Goal: Task Accomplishment & Management: Manage account settings

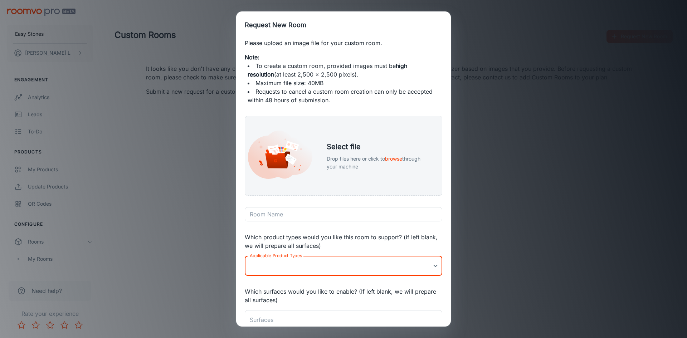
click at [385, 256] on body "Easy Stones [PERSON_NAME] L Engagement Analytics Leads To-do Products My Produc…" at bounding box center [343, 169] width 687 height 338
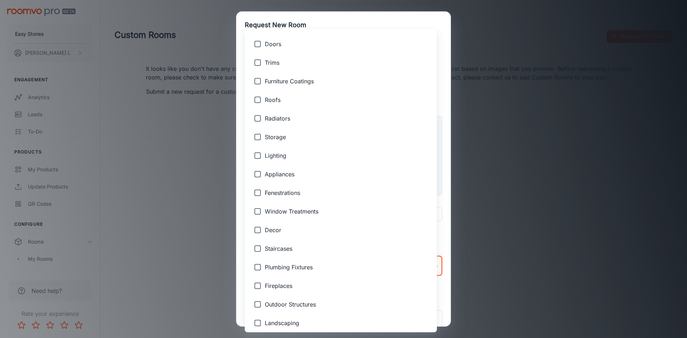
scroll to position [149, 0]
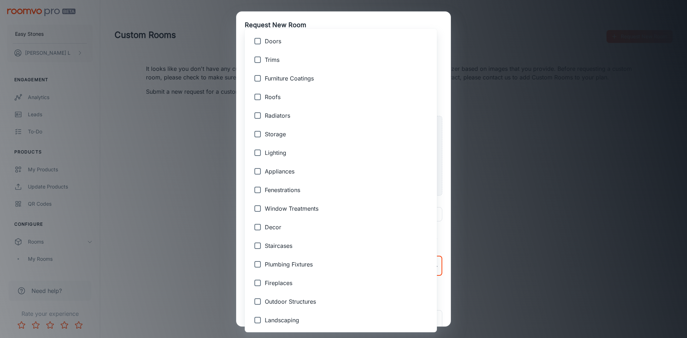
click at [221, 227] on div at bounding box center [343, 169] width 687 height 338
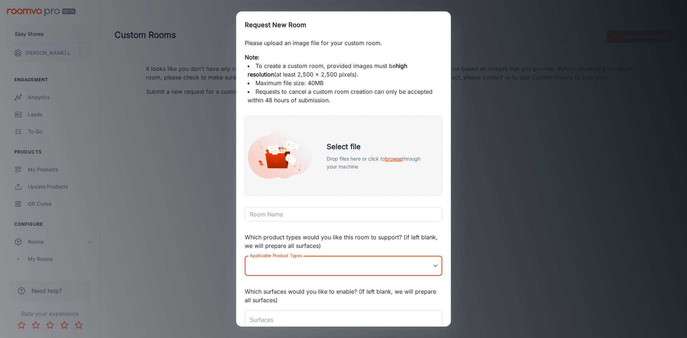
click at [354, 91] on li "Requests to cancel a custom room creation can only be accepted within 48 hours …" at bounding box center [344, 95] width 192 height 17
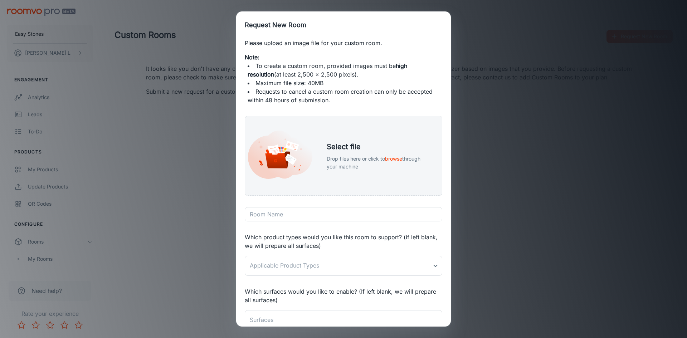
click at [415, 87] on li "Maximum file size: 40MB" at bounding box center [344, 83] width 192 height 9
click at [326, 91] on li "Requests to cancel a custom room creation can only be accepted within 48 hours …" at bounding box center [344, 95] width 192 height 17
click at [300, 102] on li "Requests to cancel a custom room creation can only be accepted within 48 hours …" at bounding box center [344, 95] width 192 height 17
click at [305, 101] on li "Requests to cancel a custom room creation can only be accepted within 48 hours …" at bounding box center [344, 95] width 192 height 17
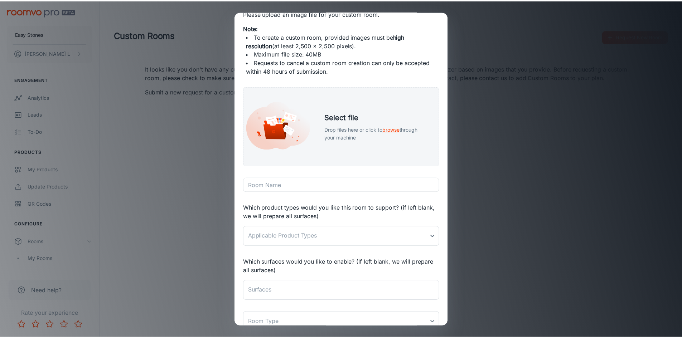
scroll to position [71, 0]
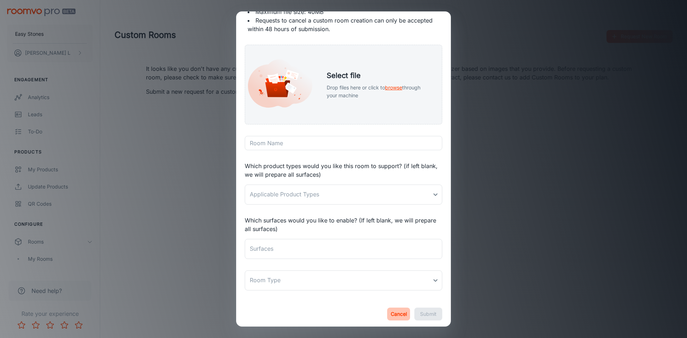
click at [397, 318] on button "Cancel" at bounding box center [398, 314] width 23 height 13
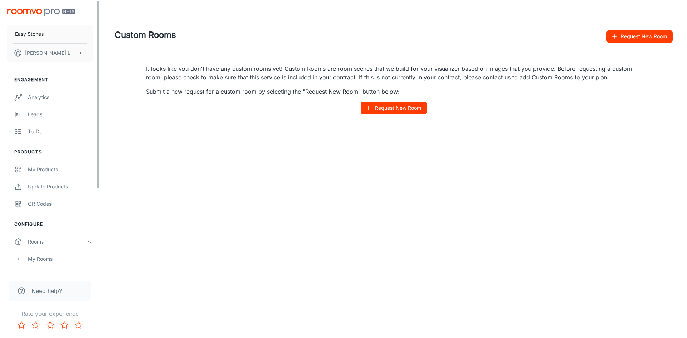
click at [195, 145] on div "Custom Rooms Request New Room It looks like you don't have any custom rooms yet…" at bounding box center [393, 81] width 587 height 163
click at [185, 77] on p "It looks like you don't have any custom rooms yet! Custom Rooms are room scenes…" at bounding box center [394, 72] width 496 height 17
click at [232, 78] on p "It looks like you don't have any custom rooms yet! Custom Rooms are room scenes…" at bounding box center [394, 72] width 496 height 17
click at [220, 81] on p "It looks like you don't have any custom rooms yet! Custom Rooms are room scenes…" at bounding box center [394, 72] width 496 height 17
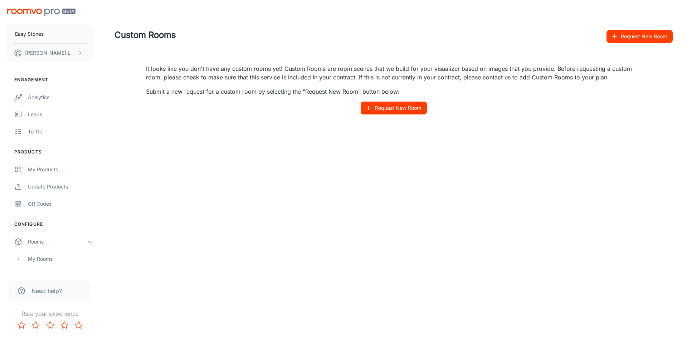
click at [478, 75] on p "It looks like you don't have any custom rooms yet! Custom Rooms are room scenes…" at bounding box center [394, 72] width 496 height 17
click at [460, 48] on div "Custom Rooms Request New Room It looks like you don't have any custom rooms yet…" at bounding box center [394, 76] width 576 height 95
click at [450, 74] on p "It looks like you don't have any custom rooms yet! Custom Rooms are room scenes…" at bounding box center [394, 72] width 496 height 17
click at [45, 260] on div "My Rooms" at bounding box center [60, 259] width 65 height 8
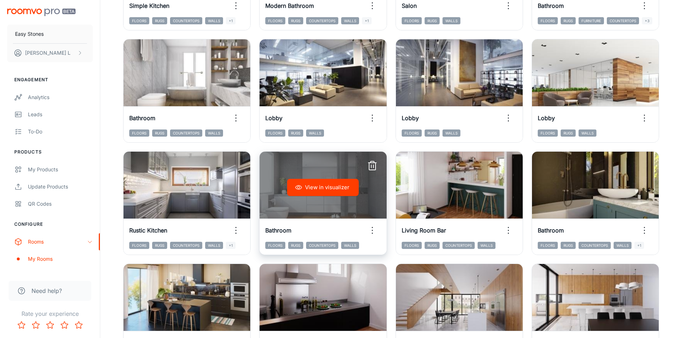
scroll to position [179, 0]
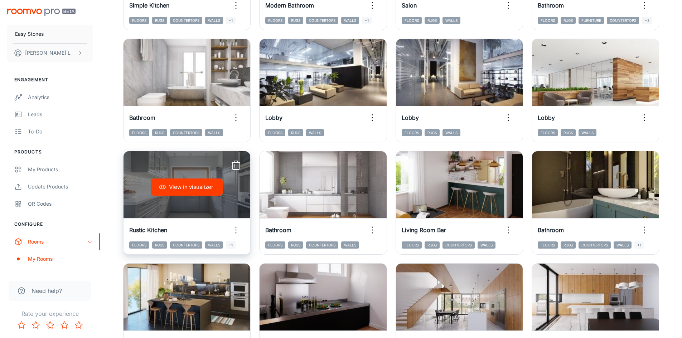
click at [212, 199] on div "View in visualizer" at bounding box center [187, 187] width 127 height 72
click at [212, 189] on button "View in visualizer" at bounding box center [187, 187] width 72 height 17
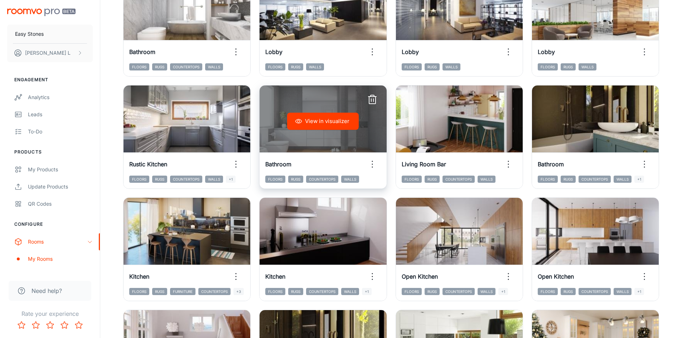
scroll to position [286, 0]
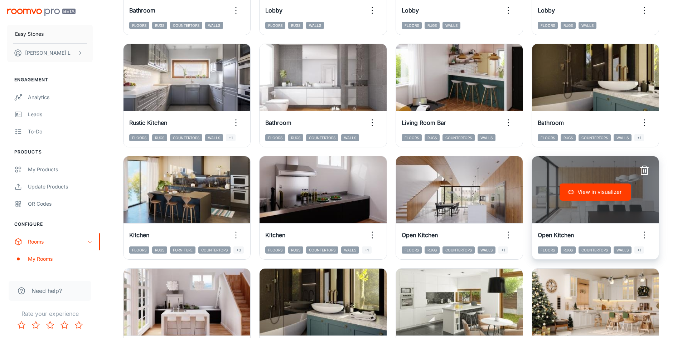
click at [623, 194] on button "View in visualizer" at bounding box center [596, 192] width 72 height 17
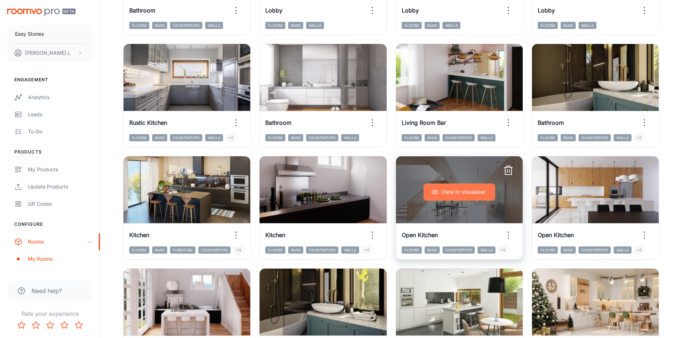
click at [466, 194] on button "View in visualizer" at bounding box center [460, 192] width 72 height 17
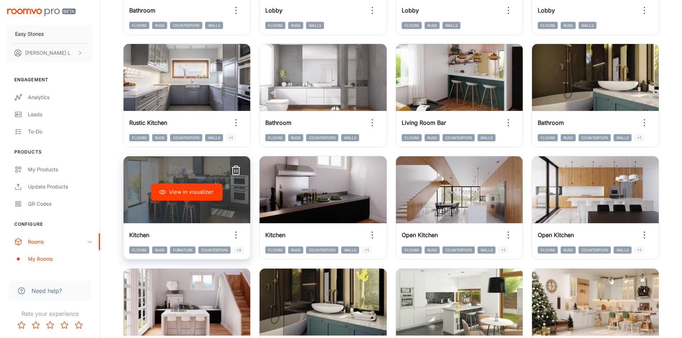
click at [209, 191] on button "View in visualizer" at bounding box center [187, 192] width 72 height 17
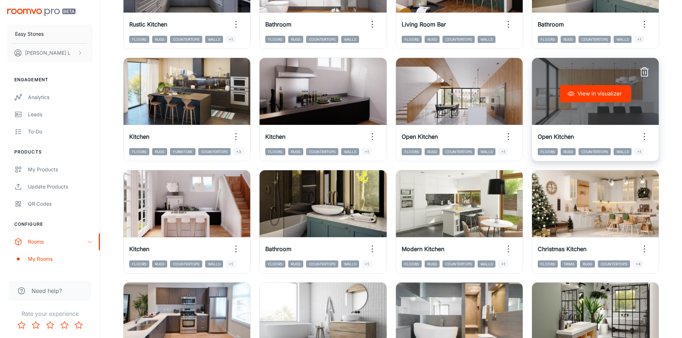
scroll to position [394, 0]
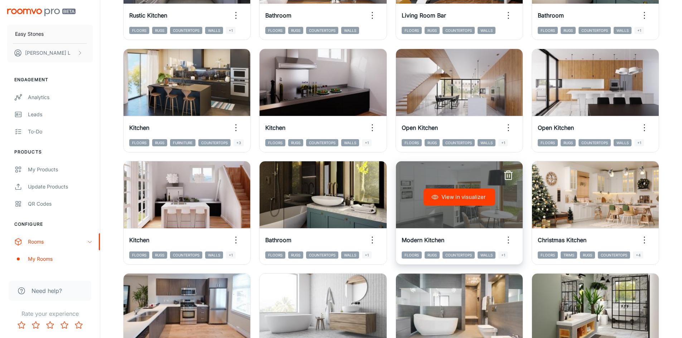
click at [452, 193] on button "View in visualizer" at bounding box center [460, 197] width 72 height 17
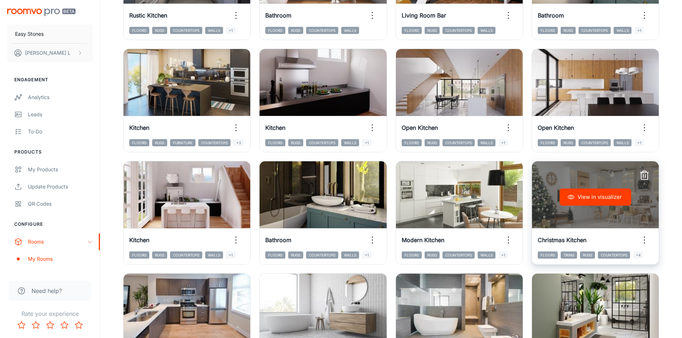
click at [592, 201] on button "View in visualizer" at bounding box center [596, 197] width 72 height 17
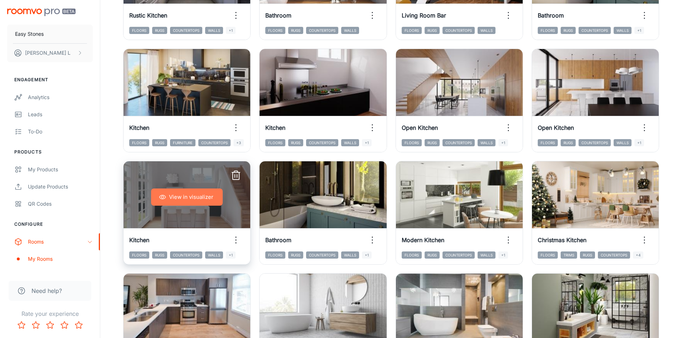
click at [211, 197] on button "View in visualizer" at bounding box center [187, 197] width 72 height 17
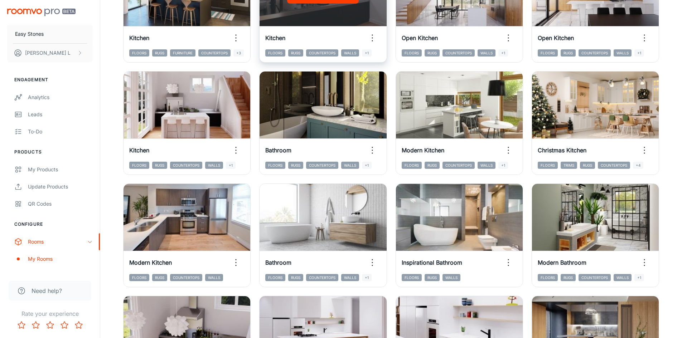
scroll to position [501, 0]
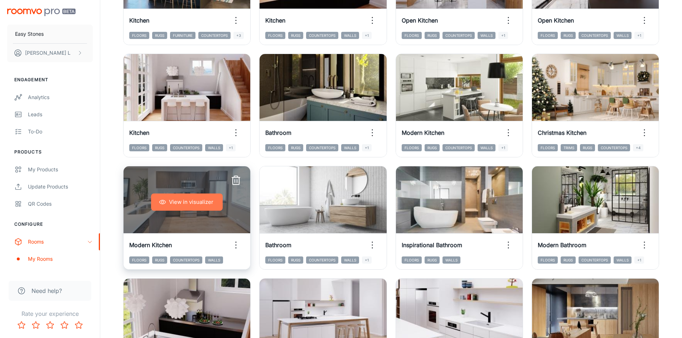
click at [199, 203] on button "View in visualizer" at bounding box center [187, 202] width 72 height 17
click at [173, 199] on button "View in visualizer" at bounding box center [187, 202] width 72 height 17
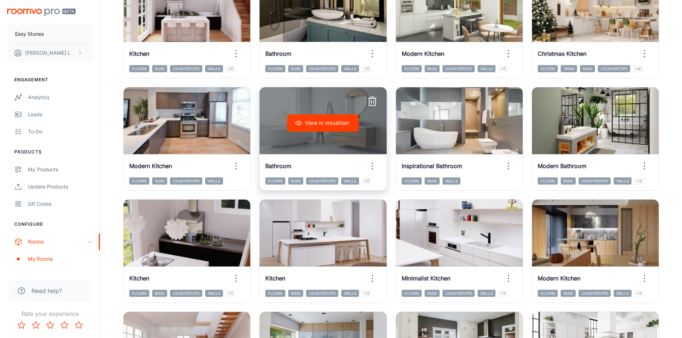
scroll to position [609, 0]
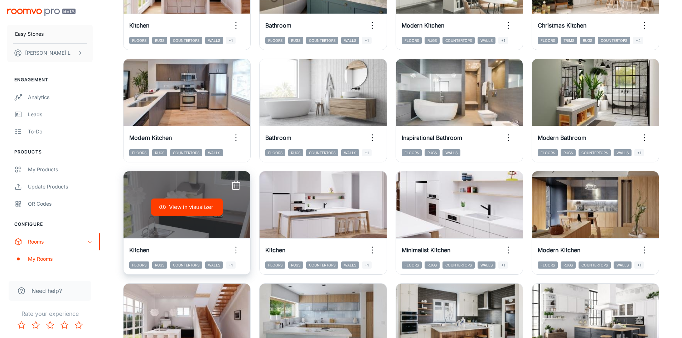
click at [182, 207] on button "View in visualizer" at bounding box center [187, 207] width 72 height 17
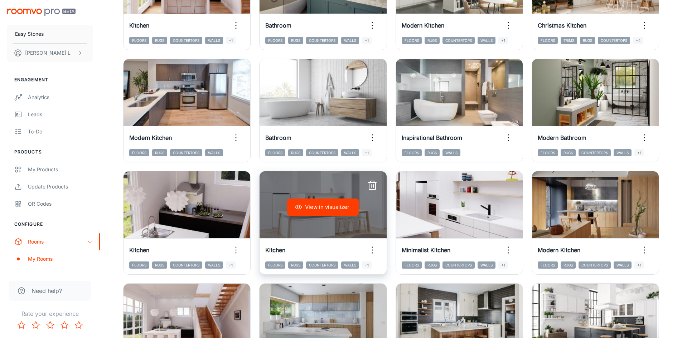
click at [344, 206] on button "View in visualizer" at bounding box center [323, 207] width 72 height 17
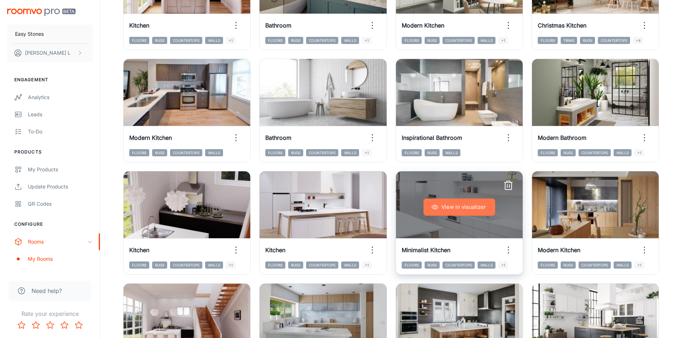
click at [468, 206] on button "View in visualizer" at bounding box center [460, 207] width 72 height 17
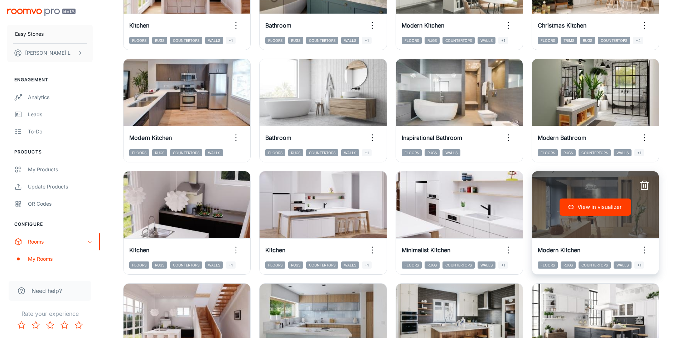
click at [593, 207] on button "View in visualizer" at bounding box center [596, 207] width 72 height 17
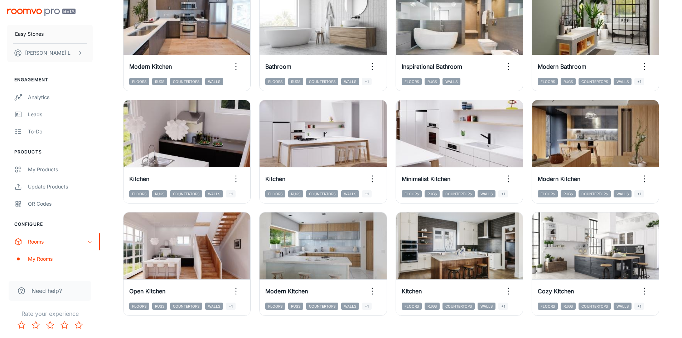
scroll to position [680, 0]
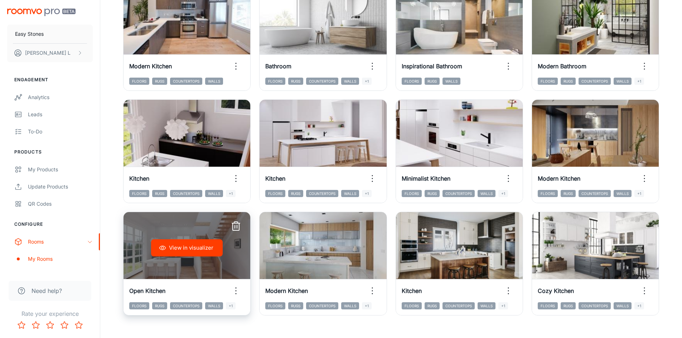
click at [188, 251] on button "View in visualizer" at bounding box center [187, 248] width 72 height 17
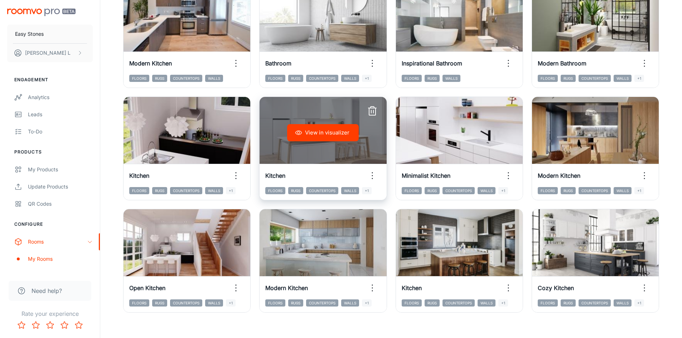
scroll to position [692, 0]
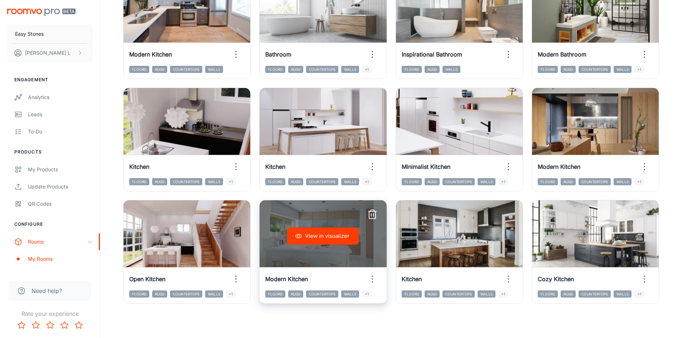
click at [320, 238] on button "View in visualizer" at bounding box center [323, 236] width 72 height 17
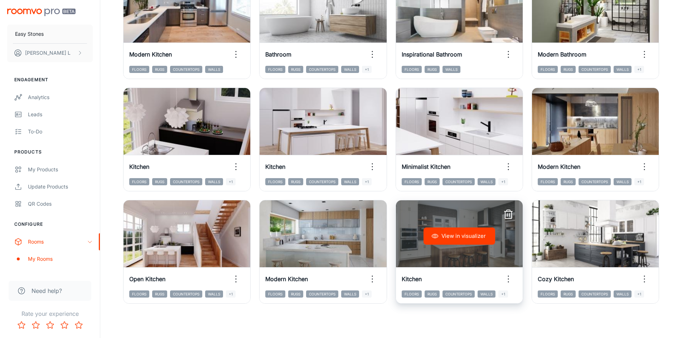
click at [477, 235] on button "View in visualizer" at bounding box center [460, 236] width 72 height 17
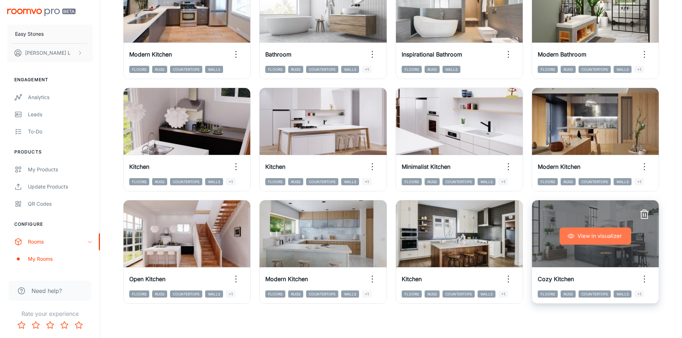
click at [605, 238] on button "View in visualizer" at bounding box center [596, 236] width 72 height 17
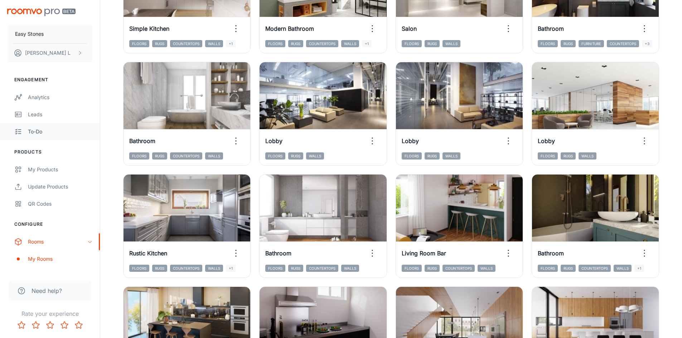
scroll to position [155, 0]
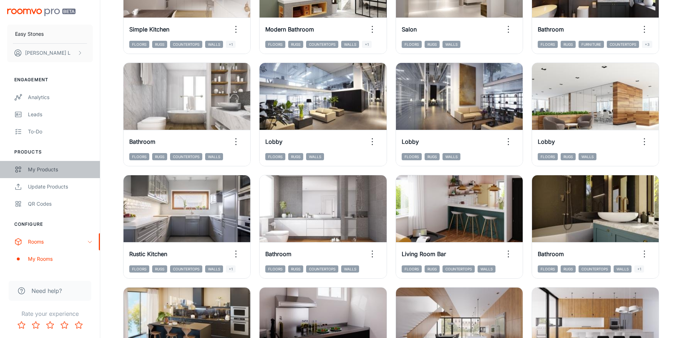
click at [42, 168] on div "My Products" at bounding box center [60, 170] width 65 height 8
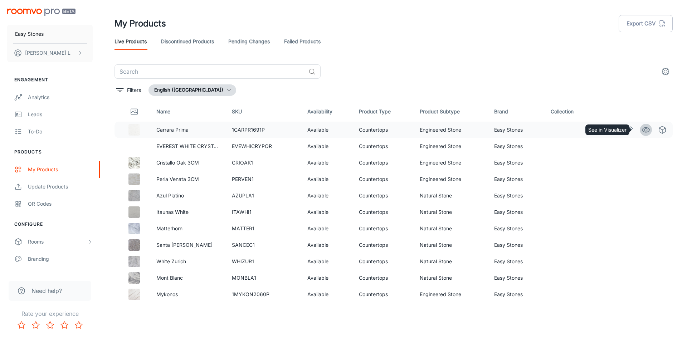
click at [643, 128] on icon "See in Visualizer" at bounding box center [647, 129] width 8 height 5
click at [642, 130] on icon "See in Visualizer" at bounding box center [646, 130] width 9 height 9
click at [645, 148] on circle "See in Visualizer" at bounding box center [646, 146] width 3 height 3
click at [644, 143] on icon "See in Visualizer" at bounding box center [646, 146] width 9 height 9
click at [642, 162] on icon "See in Visualizer" at bounding box center [646, 163] width 9 height 9
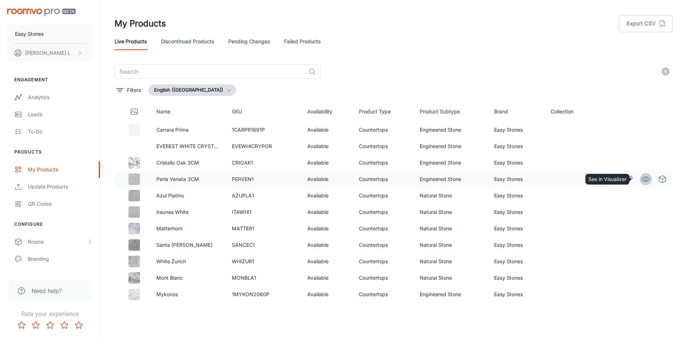
click at [642, 177] on icon "See in Visualizer" at bounding box center [646, 179] width 9 height 9
click at [132, 198] on img at bounding box center [134, 195] width 11 height 11
click at [645, 199] on icon "See in Visualizer" at bounding box center [646, 196] width 9 height 9
click at [121, 91] on icon "filter" at bounding box center [120, 90] width 9 height 9
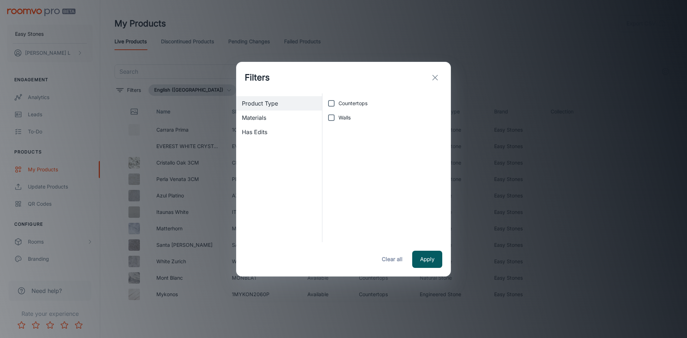
click at [276, 122] on div "Materials" at bounding box center [279, 118] width 86 height 14
click at [334, 163] on input "Quartz" at bounding box center [331, 161] width 14 height 14
checkbox input "true"
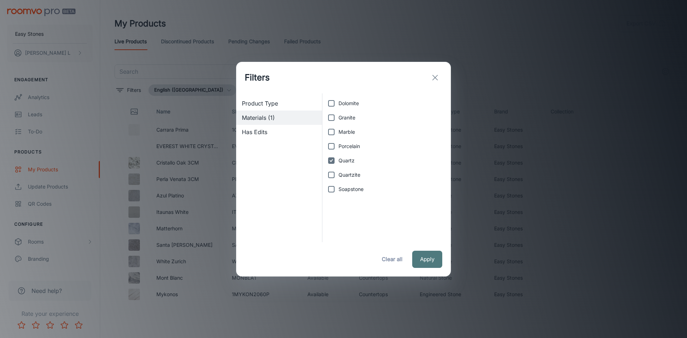
click at [425, 258] on button "Apply" at bounding box center [427, 259] width 30 height 17
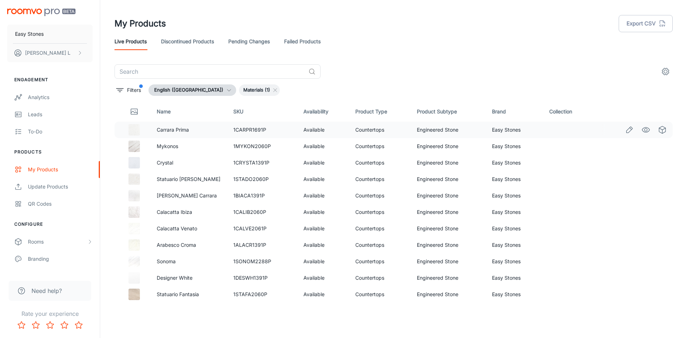
click at [135, 128] on img at bounding box center [134, 129] width 11 height 11
click at [642, 132] on icon "See in Visualizer" at bounding box center [646, 130] width 9 height 9
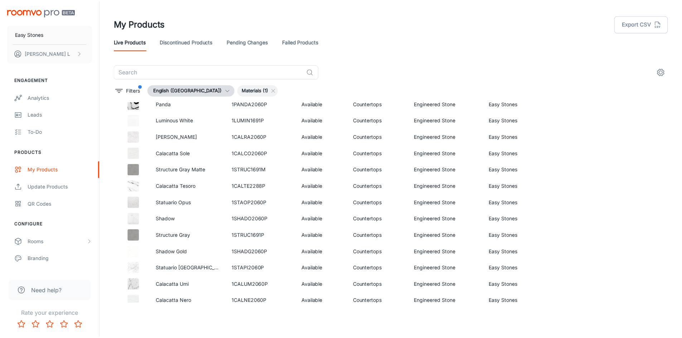
scroll to position [609, 0]
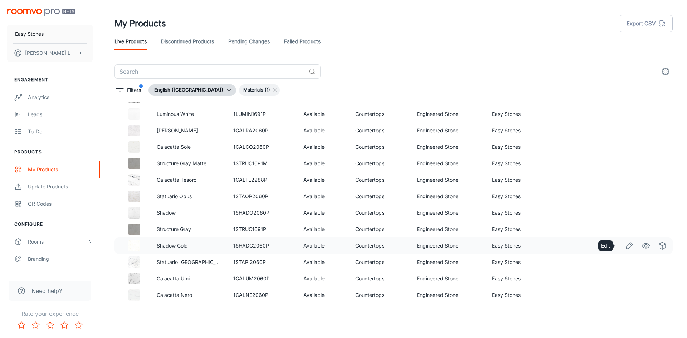
click at [626, 247] on icon "Edit" at bounding box center [630, 246] width 9 height 9
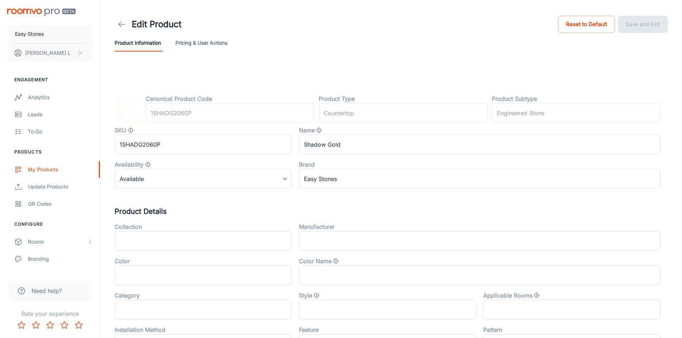
click at [116, 18] on div "Edit Product" at bounding box center [148, 24] width 67 height 14
click at [119, 23] on icon at bounding box center [121, 24] width 9 height 9
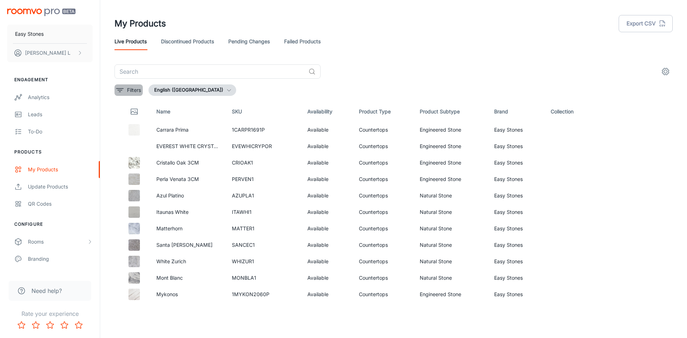
click at [136, 86] on button "Filters" at bounding box center [129, 90] width 28 height 11
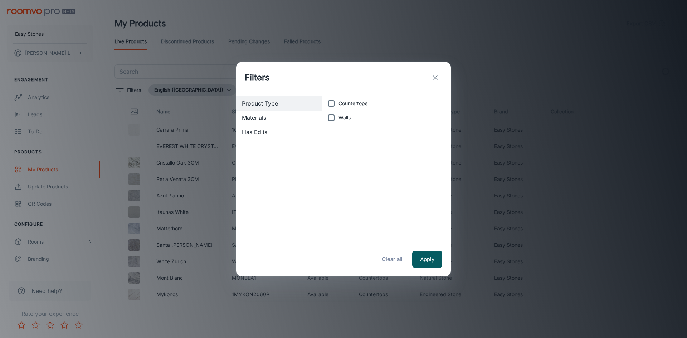
click at [272, 121] on span "Materials" at bounding box center [279, 118] width 74 height 9
click at [346, 161] on span "Quartz" at bounding box center [347, 161] width 16 height 8
click at [339, 161] on input "Quartz" at bounding box center [331, 161] width 14 height 14
checkbox input "true"
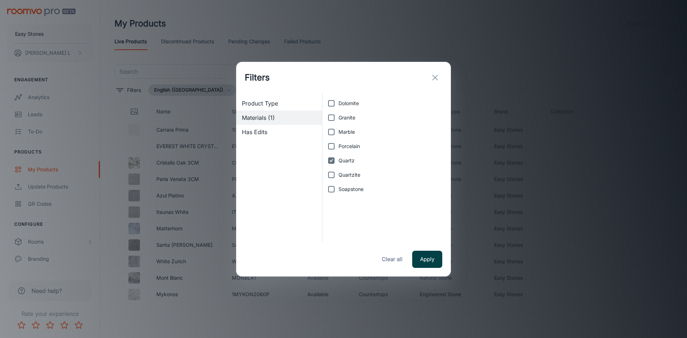
click at [421, 256] on button "Apply" at bounding box center [427, 259] width 30 height 17
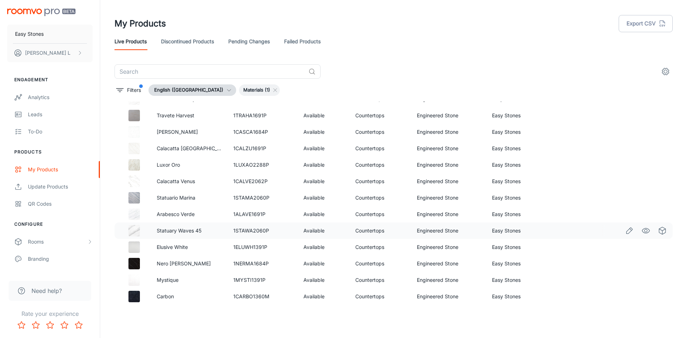
scroll to position [322, 0]
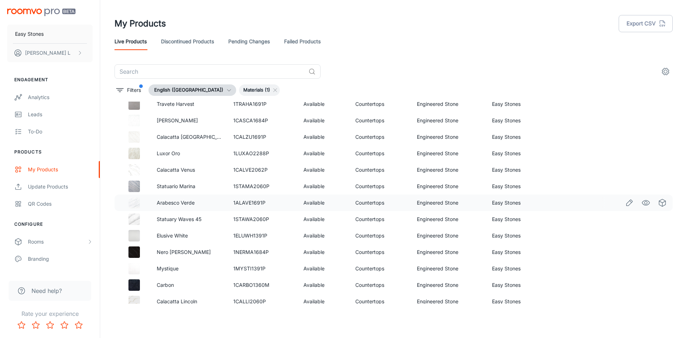
click at [131, 204] on img at bounding box center [134, 202] width 11 height 11
click at [643, 234] on icon "See in Visualizer" at bounding box center [647, 235] width 8 height 5
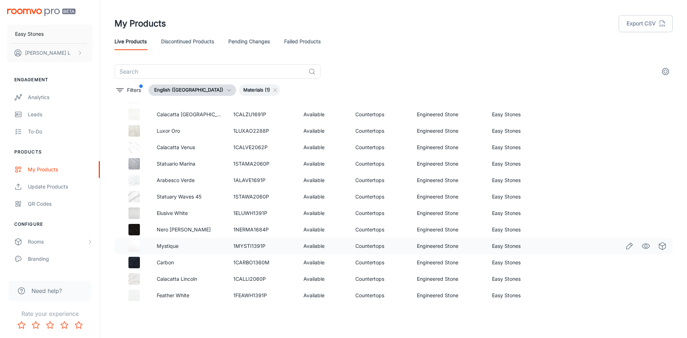
scroll to position [452, 0]
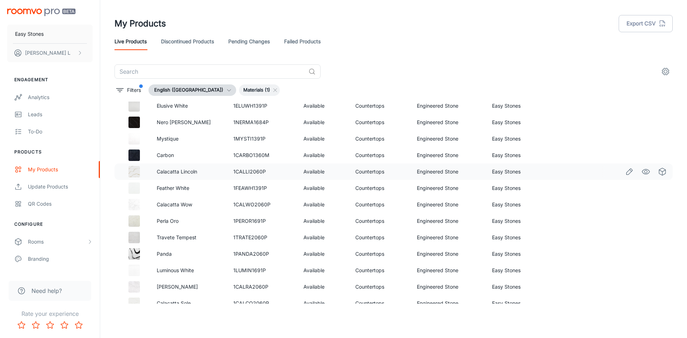
click at [136, 174] on img at bounding box center [134, 171] width 11 height 11
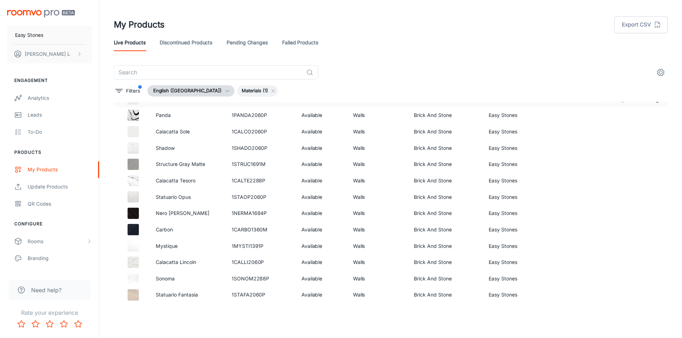
scroll to position [1051, 0]
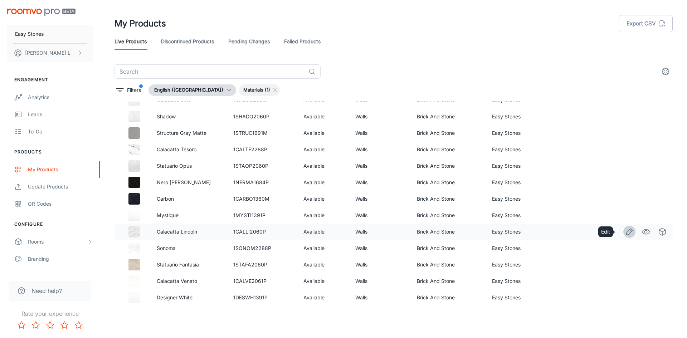
click at [626, 235] on icon "Edit" at bounding box center [630, 232] width 9 height 9
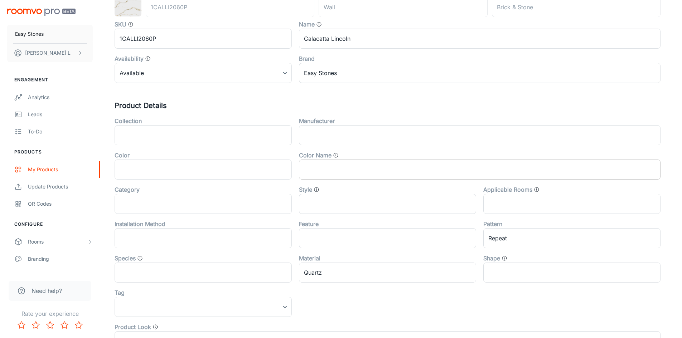
scroll to position [179, 0]
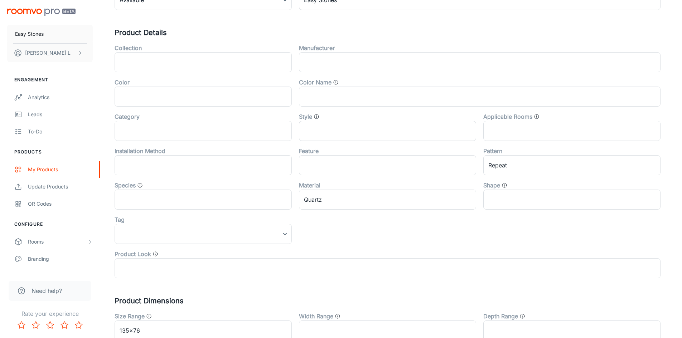
click at [328, 232] on div "Collection ​ Manufacturer ​ Color ​ Color Name ​ Category ​ Style ​ Applicable …" at bounding box center [383, 158] width 553 height 241
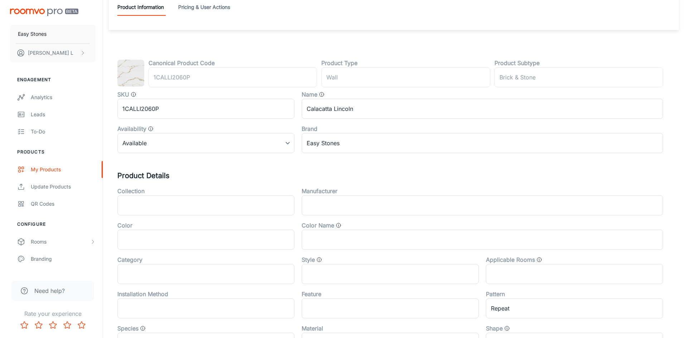
scroll to position [0, 0]
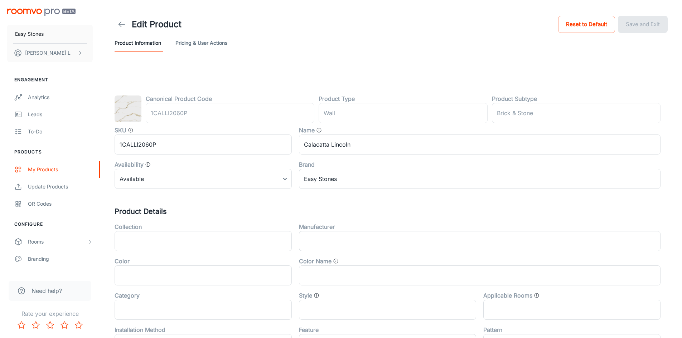
click at [113, 30] on header "Edit Product Reset to Default Save and Exit Product Information Pricing & User …" at bounding box center [391, 33] width 570 height 66
click at [123, 28] on icon at bounding box center [121, 24] width 9 height 9
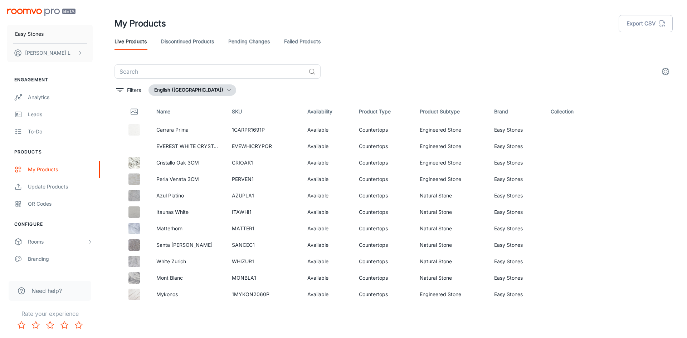
click at [399, 63] on header "My Products Export CSV Live Products Discontinued Products Pending Changes Fail…" at bounding box center [394, 32] width 576 height 64
click at [627, 129] on icon "Edit" at bounding box center [630, 130] width 9 height 9
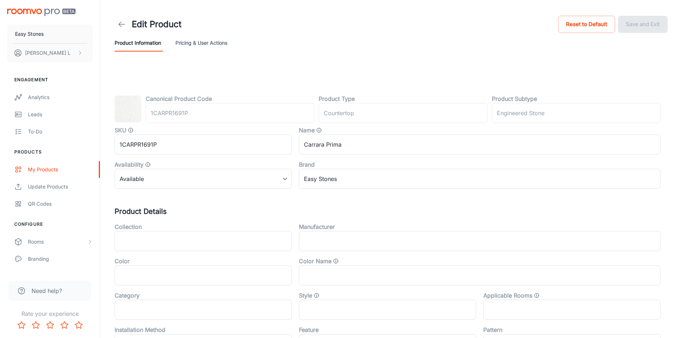
click at [336, 76] on div "Canonical Product Code 1CARPR1691P ​ Product Type countertop ​ Product Subtype …" at bounding box center [391, 293] width 570 height 454
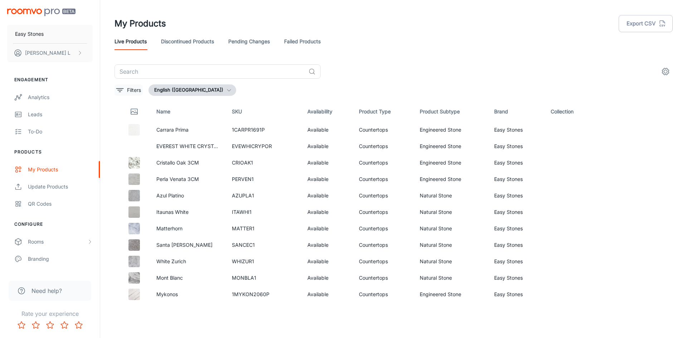
click at [134, 91] on p "Filters" at bounding box center [134, 90] width 14 height 8
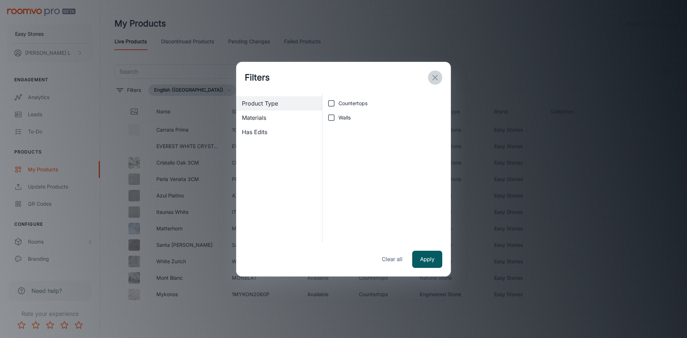
click at [431, 75] on button "exit" at bounding box center [435, 78] width 14 height 14
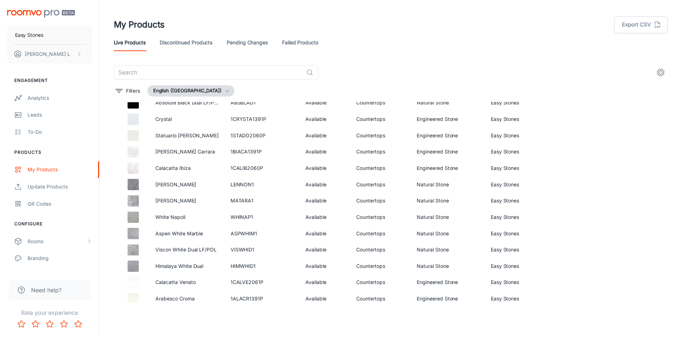
scroll to position [215, 0]
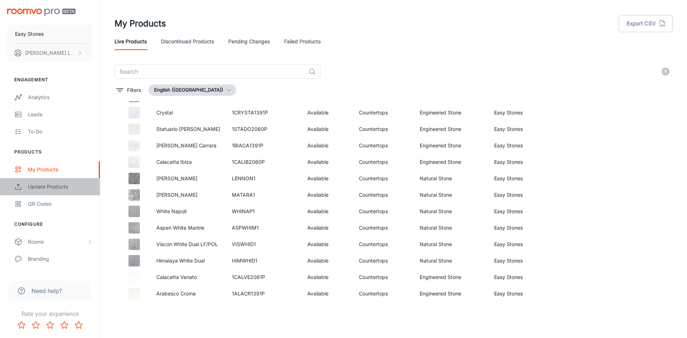
click at [39, 182] on link "Update Products" at bounding box center [50, 186] width 100 height 17
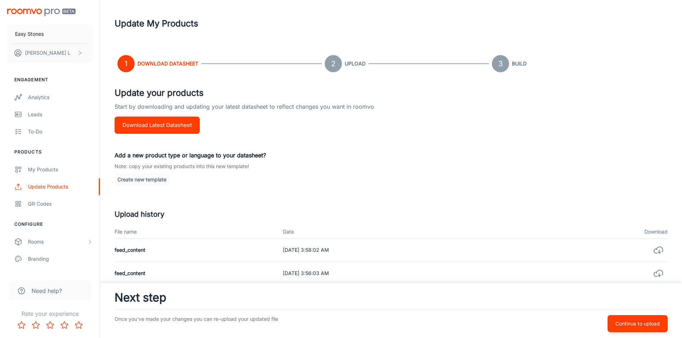
click at [350, 150] on div "Update your products Start by downloading and updating your latest datasheet to…" at bounding box center [391, 248] width 553 height 322
click at [399, 196] on div "Update your products Start by downloading and updating your latest datasheet to…" at bounding box center [391, 248] width 553 height 322
click at [161, 120] on button "Download Latest Datasheet" at bounding box center [157, 125] width 85 height 17
click at [175, 127] on button "Download Latest Datasheet" at bounding box center [157, 125] width 85 height 17
click at [656, 250] on icon "button" at bounding box center [658, 250] width 10 height 10
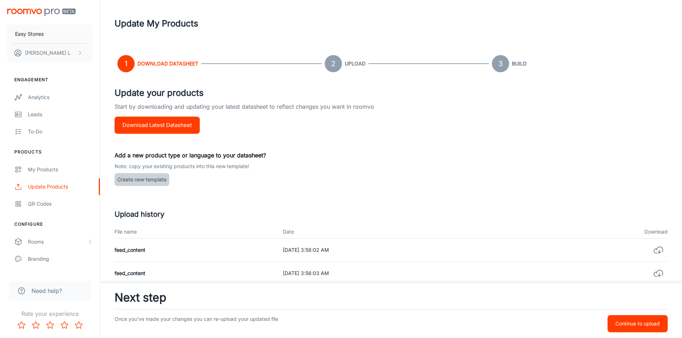
click at [150, 175] on button "Create new template" at bounding box center [142, 179] width 55 height 13
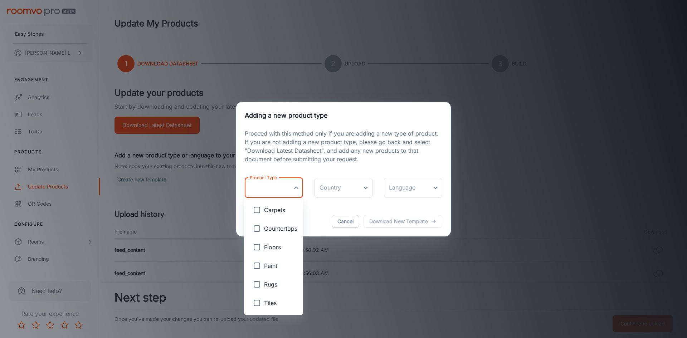
click at [276, 193] on body "Easy Stones [PERSON_NAME] L Engagement Analytics Leads To-do Products My Produc…" at bounding box center [343, 169] width 687 height 338
click at [276, 193] on div at bounding box center [343, 169] width 687 height 338
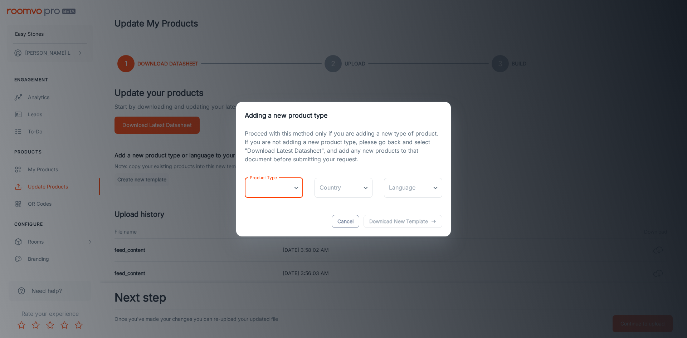
click at [336, 222] on button "Cancel" at bounding box center [346, 221] width 28 height 13
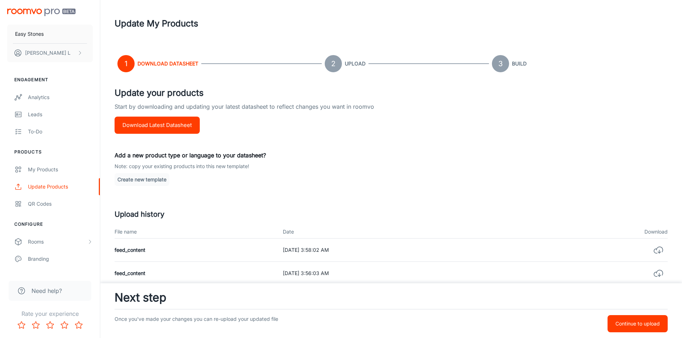
click at [170, 120] on button "Download Latest Datasheet" at bounding box center [157, 125] width 85 height 17
click at [634, 319] on button "Continue to upload" at bounding box center [638, 323] width 60 height 17
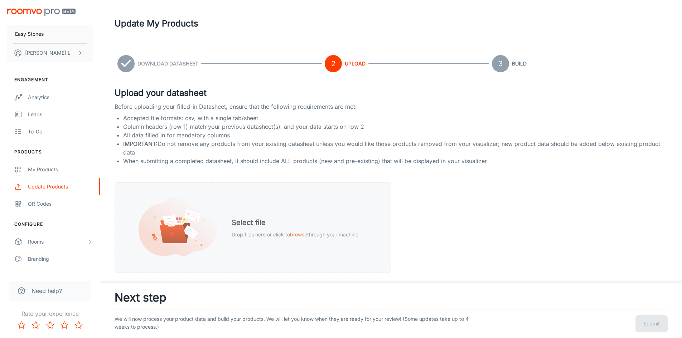
click at [301, 233] on span "browse" at bounding box center [298, 235] width 17 height 6
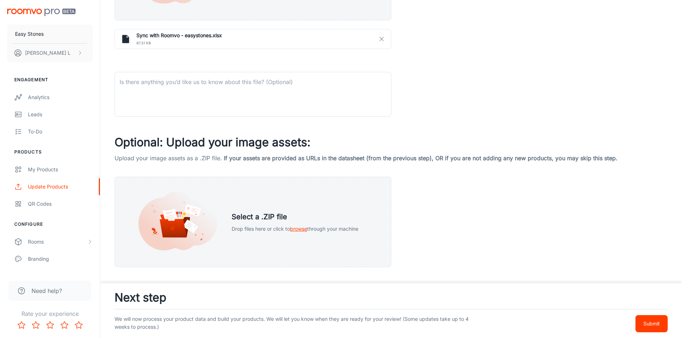
scroll to position [254, 0]
click at [650, 322] on p "Submit" at bounding box center [651, 324] width 16 height 8
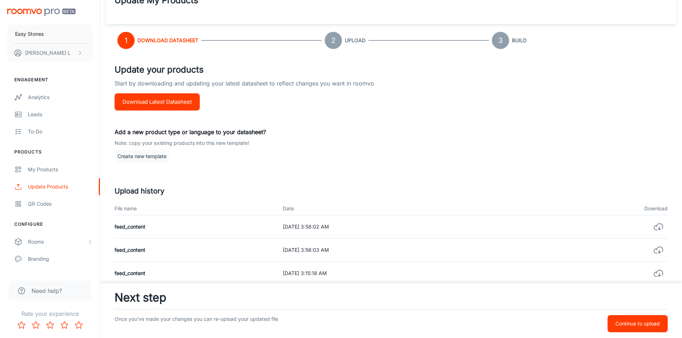
scroll to position [36, 0]
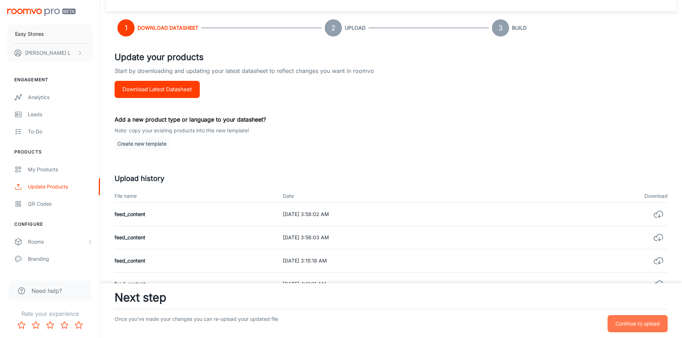
click at [657, 323] on p "Continue to upload" at bounding box center [638, 324] width 44 height 8
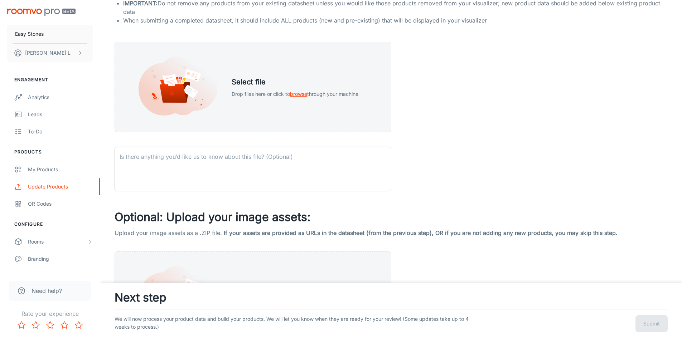
scroll to position [107, 0]
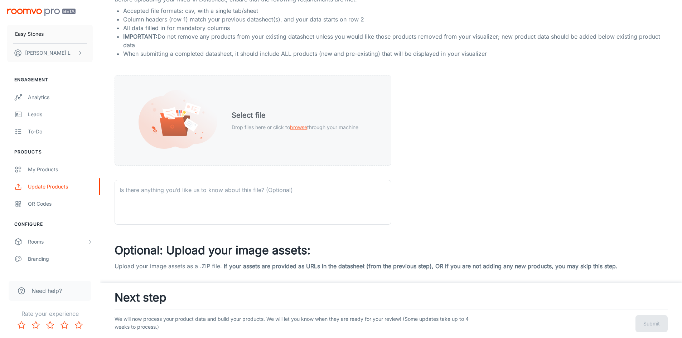
click at [301, 127] on span "browse" at bounding box center [298, 127] width 17 height 6
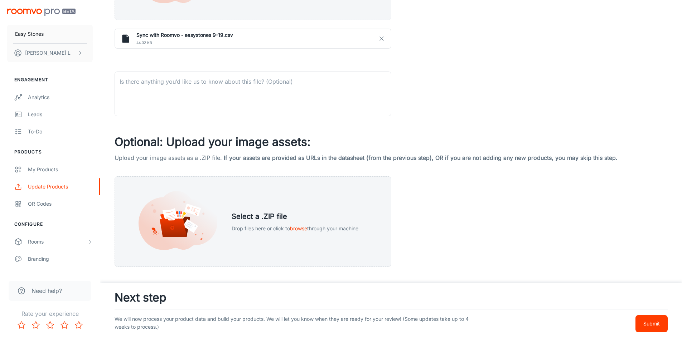
scroll to position [254, 0]
click at [654, 325] on p "Submit" at bounding box center [651, 324] width 16 height 8
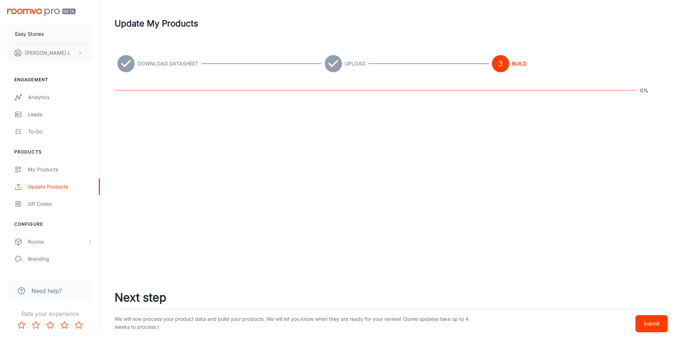
scroll to position [0, 0]
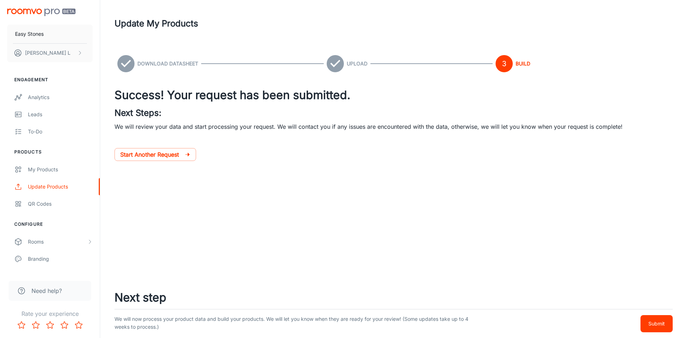
click at [356, 165] on div "Download Datasheet Upload 3 Build Success! Your request has been submitted. Nex…" at bounding box center [394, 125] width 559 height 157
click at [649, 324] on p "Submit" at bounding box center [657, 324] width 16 height 8
click at [599, 240] on div "Easy Stones [PERSON_NAME] L Engagement Analytics Leads To-do Products My Produc…" at bounding box center [343, 169] width 687 height 338
click at [424, 323] on p "We will now process your product data and build your products. We will let you …" at bounding box center [296, 323] width 363 height 17
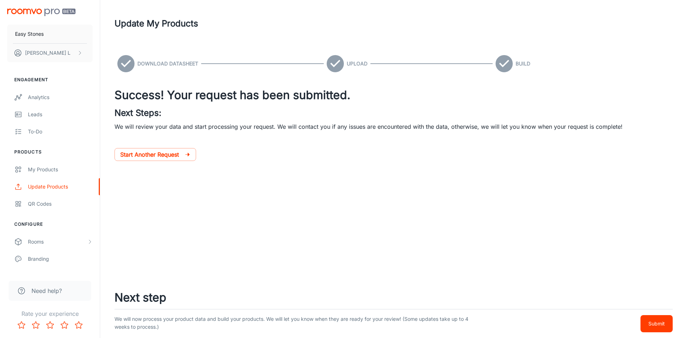
click at [327, 318] on p "We will now process your product data and build your products. We will let you …" at bounding box center [296, 323] width 363 height 17
click at [293, 318] on p "We will now process your product data and build your products. We will let you …" at bounding box center [296, 323] width 363 height 17
click at [434, 317] on p "We will now process your product data and build your products. We will let you …" at bounding box center [296, 323] width 363 height 17
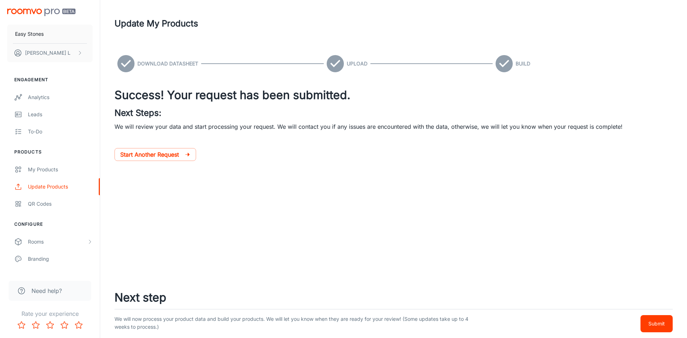
click at [321, 271] on div "Easy Stones [PERSON_NAME] L Engagement Analytics Leads To-do Products My Produc…" at bounding box center [343, 169] width 687 height 338
click at [668, 320] on button "Submit" at bounding box center [657, 323] width 32 height 17
click at [404, 215] on div "Update My Products Download Datasheet Upload Build Success! Your request has be…" at bounding box center [393, 116] width 587 height 233
click at [47, 167] on div "My Products" at bounding box center [60, 170] width 65 height 8
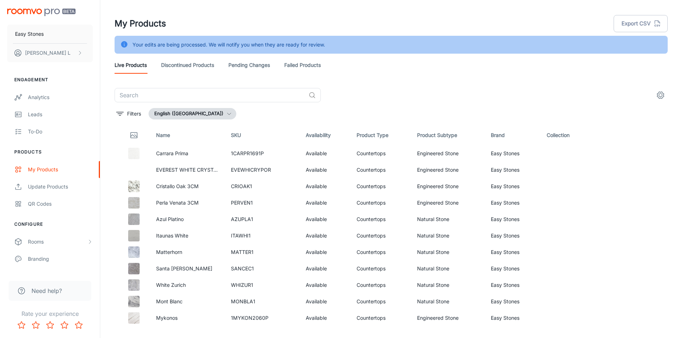
click at [477, 108] on div "Filters English ([GEOGRAPHIC_DATA])" at bounding box center [391, 113] width 553 height 11
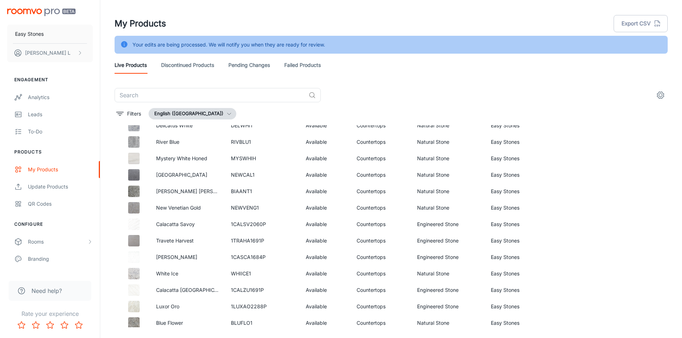
scroll to position [872, 0]
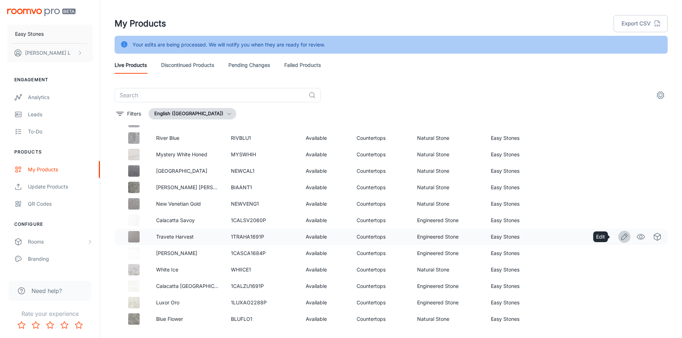
click at [622, 235] on icon "Edit" at bounding box center [625, 237] width 6 height 6
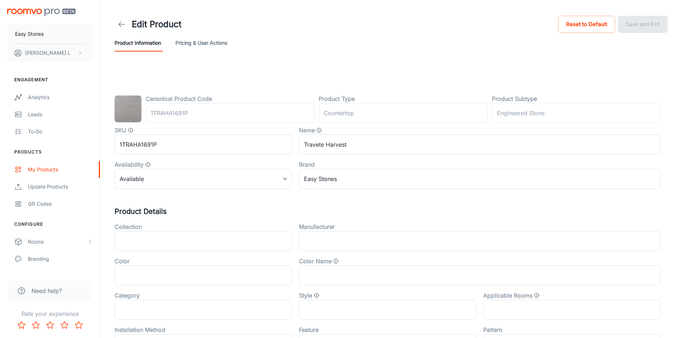
click at [357, 67] on div "Canonical Product Code 1TRAHA1691P ​ Product Type countertop ​ Product Subtype …" at bounding box center [391, 293] width 570 height 454
click at [438, 67] on div "Canonical Product Code 1TRAHA1691P ​ Product Type countertop ​ Product Subtype …" at bounding box center [391, 293] width 570 height 454
click at [439, 67] on div "Canonical Product Code 1TRAHA1691P ​ Product Type countertop ​ Product Subtype …" at bounding box center [391, 293] width 570 height 454
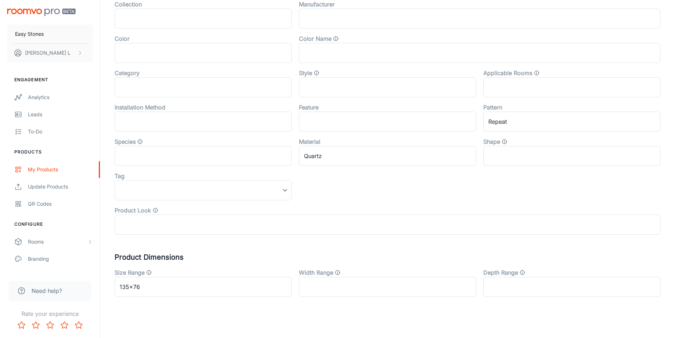
scroll to position [227, 0]
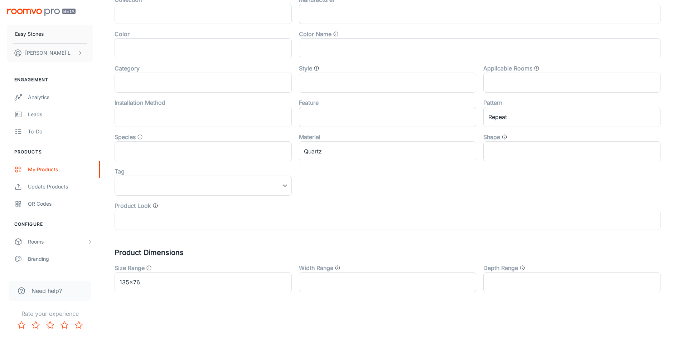
click at [400, 242] on div "Canonical Product Code 1TRAHA1691P ​ Product Type countertop ​ Product Subtype …" at bounding box center [391, 79] width 553 height 425
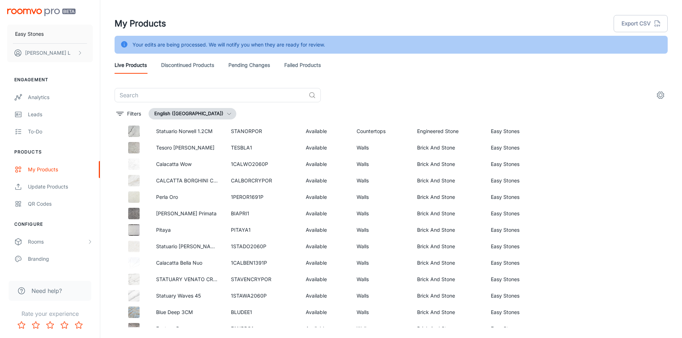
scroll to position [2654, 0]
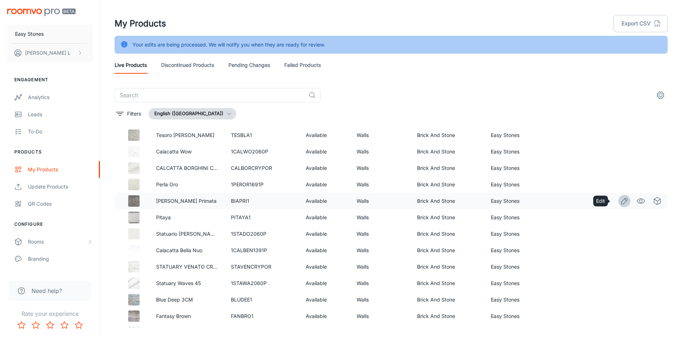
click at [620, 202] on icon "Edit" at bounding box center [624, 201] width 9 height 9
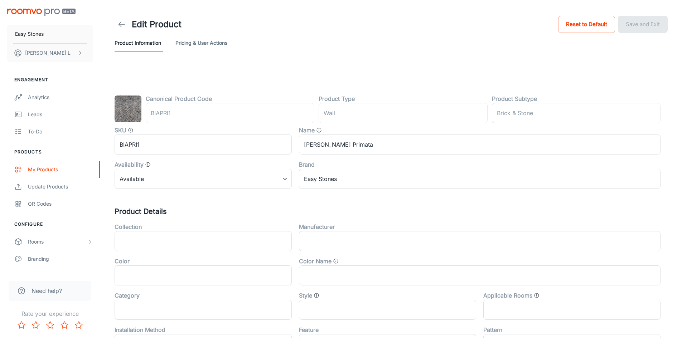
click at [400, 74] on div "Canonical Product Code BIAPRI1 ​ Product Type wall ​ Product Subtype Brick & St…" at bounding box center [391, 293] width 570 height 454
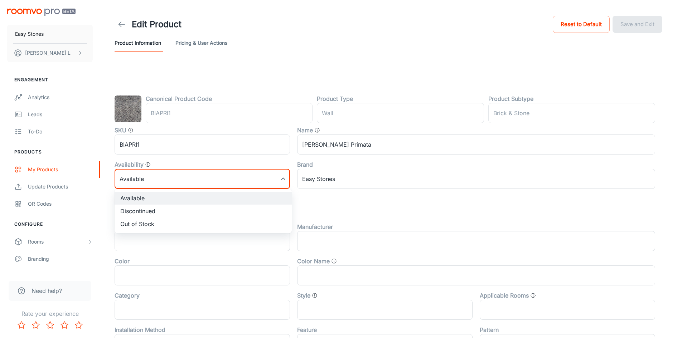
click at [241, 185] on body "Easy Stones [PERSON_NAME] L Engagement Analytics Leads To-do Products My Produc…" at bounding box center [341, 169] width 682 height 338
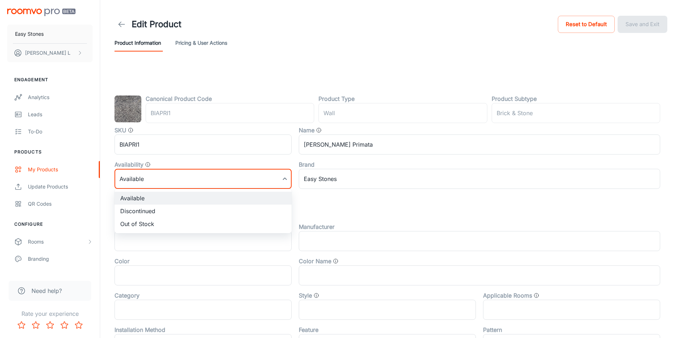
click at [241, 185] on div at bounding box center [343, 169] width 687 height 338
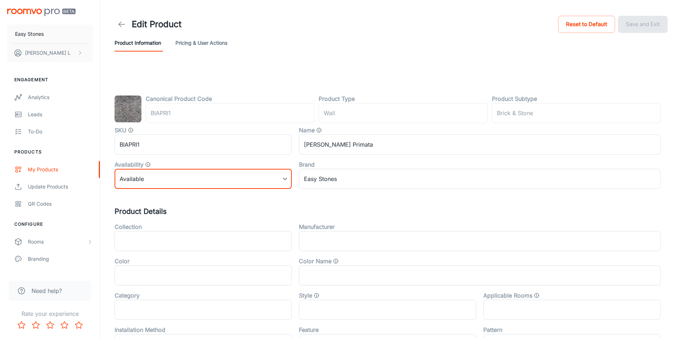
click at [317, 64] on header "Edit Product Reset to Default Save and Exit Product Information Pricing & User …" at bounding box center [391, 33] width 570 height 66
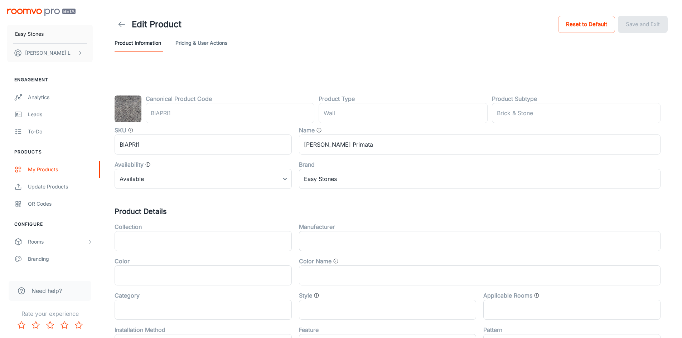
click at [290, 24] on div "Edit Product Reset to Default Save and Exit" at bounding box center [391, 24] width 553 height 20
click at [54, 53] on button "[PERSON_NAME]" at bounding box center [50, 53] width 86 height 19
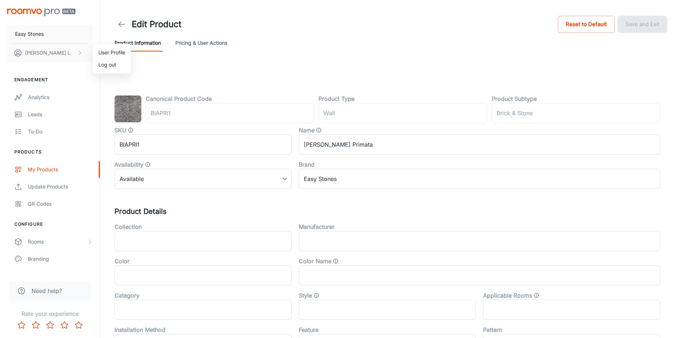
click at [61, 52] on div at bounding box center [343, 169] width 687 height 338
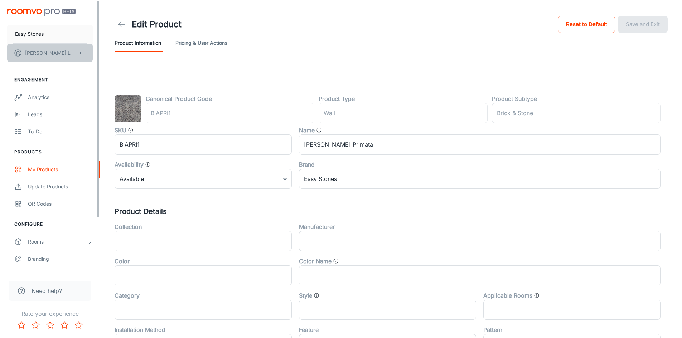
click at [67, 58] on button "[PERSON_NAME]" at bounding box center [50, 53] width 86 height 19
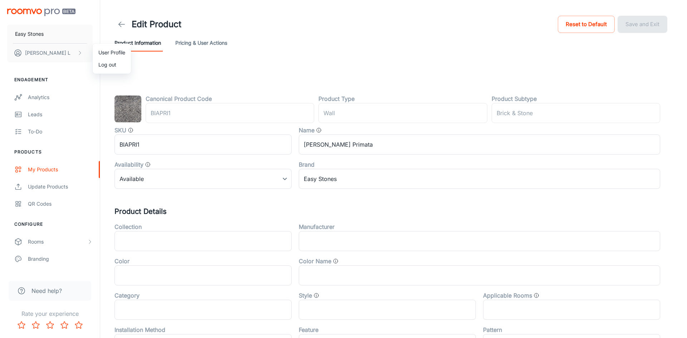
click at [116, 26] on div at bounding box center [343, 169] width 687 height 338
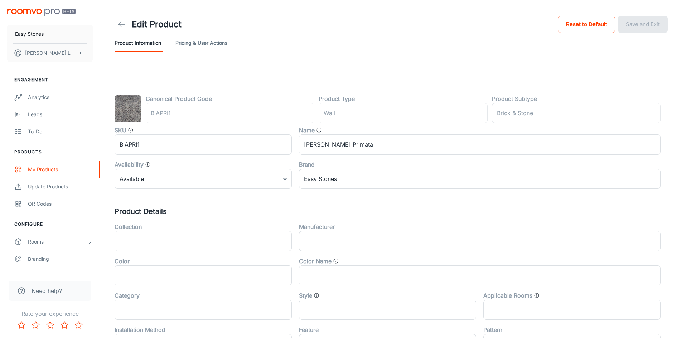
click at [122, 24] on icon at bounding box center [121, 24] width 9 height 9
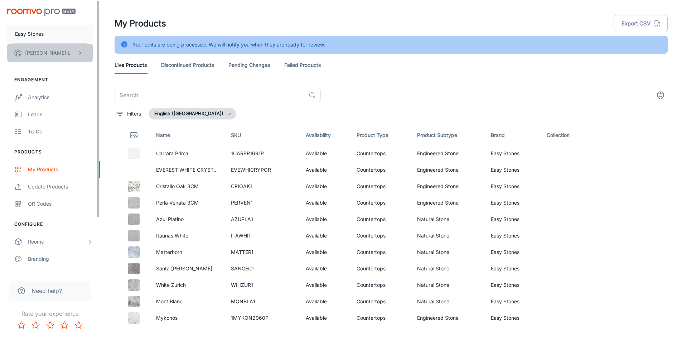
click at [50, 48] on button "[PERSON_NAME]" at bounding box center [50, 53] width 86 height 19
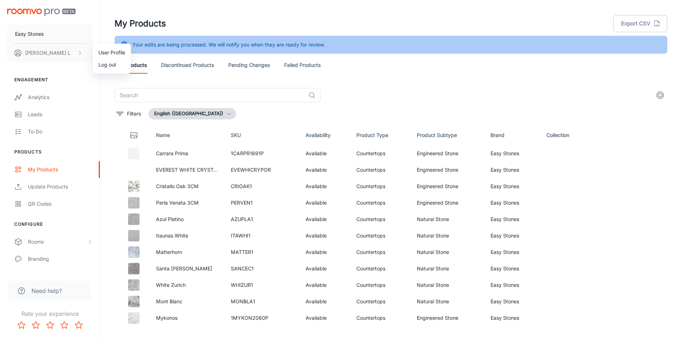
click at [105, 53] on li "User Profile" at bounding box center [112, 53] width 38 height 12
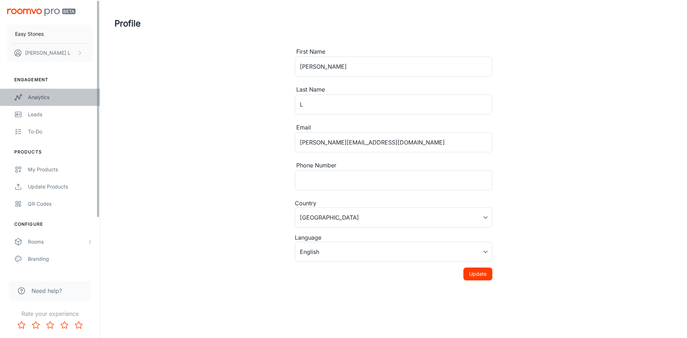
click at [49, 96] on div "Analytics" at bounding box center [60, 97] width 65 height 8
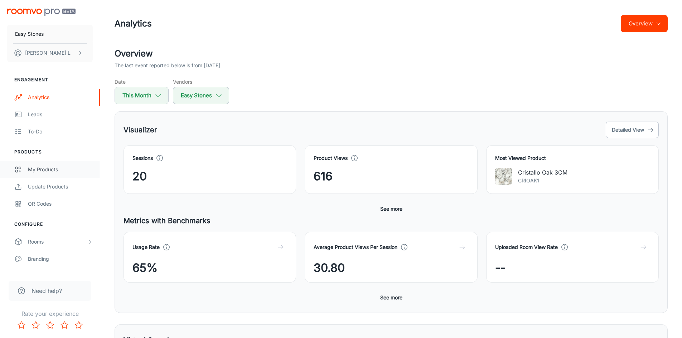
click at [42, 171] on div "My Products" at bounding box center [60, 170] width 65 height 8
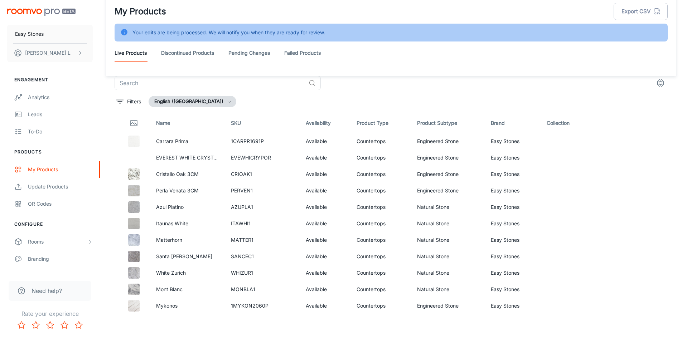
scroll to position [18, 0]
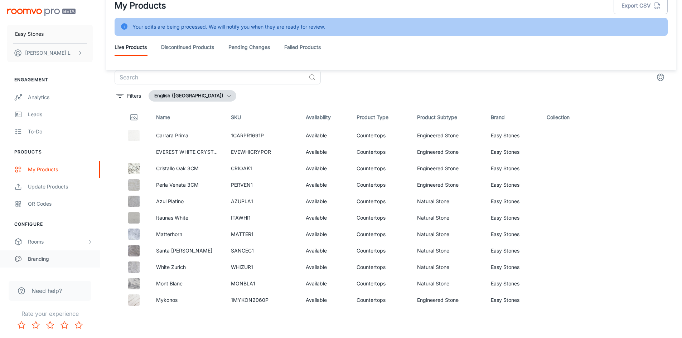
click at [54, 259] on div "Branding" at bounding box center [60, 259] width 65 height 8
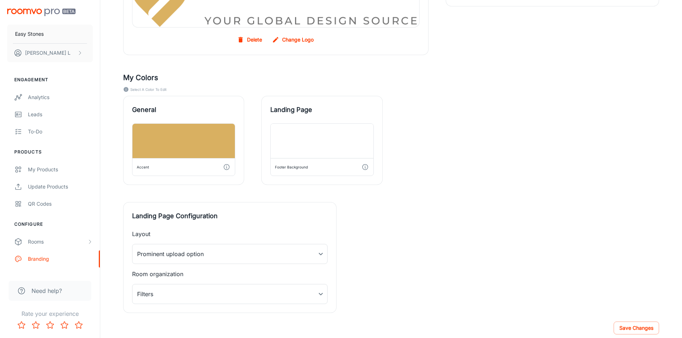
scroll to position [204, 0]
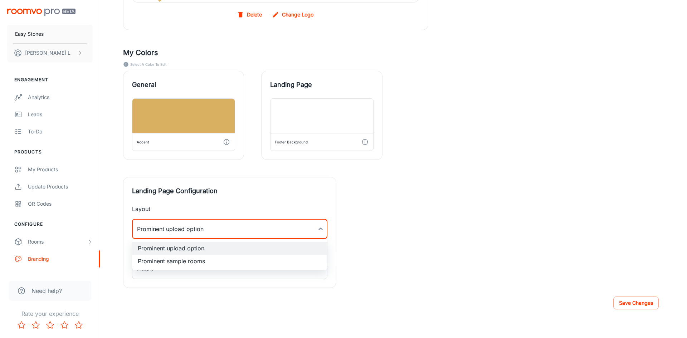
click at [390, 201] on div at bounding box center [343, 169] width 687 height 338
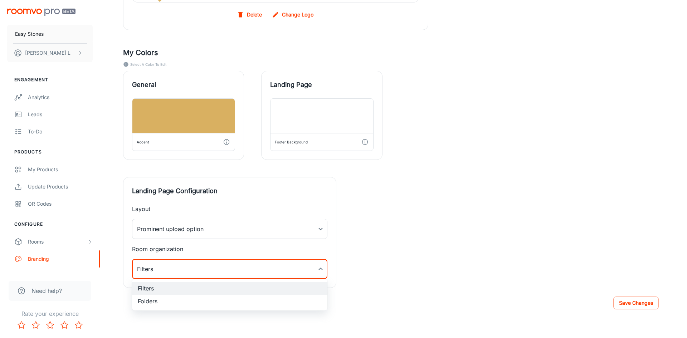
click at [284, 267] on div at bounding box center [343, 169] width 687 height 338
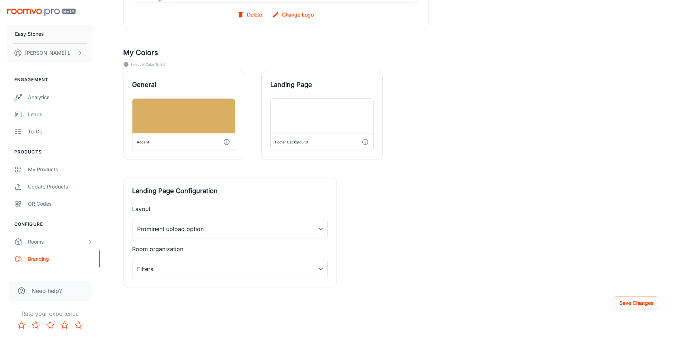
click at [424, 224] on div "My Logo .JPG, .PNG, or .GIF. Maximum file size is 2.4 MB. Visualizer Drawer myD…" at bounding box center [382, 73] width 553 height 430
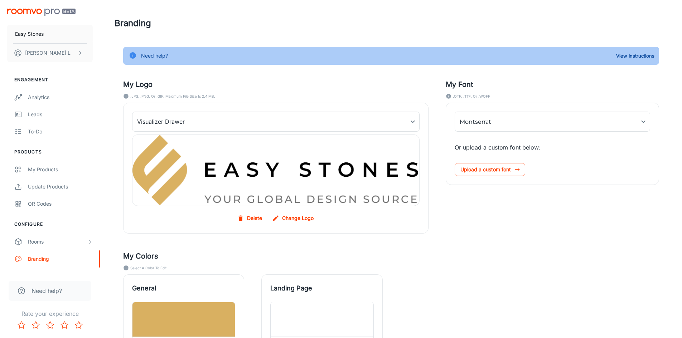
scroll to position [0, 0]
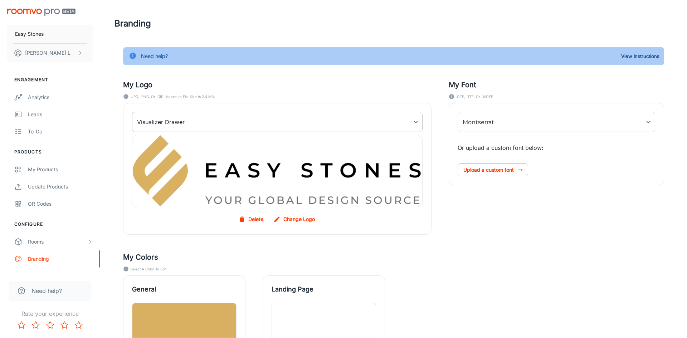
click at [240, 118] on body "Easy Stones [PERSON_NAME] L Engagement Analytics Leads To-do Products My Produc…" at bounding box center [343, 169] width 687 height 338
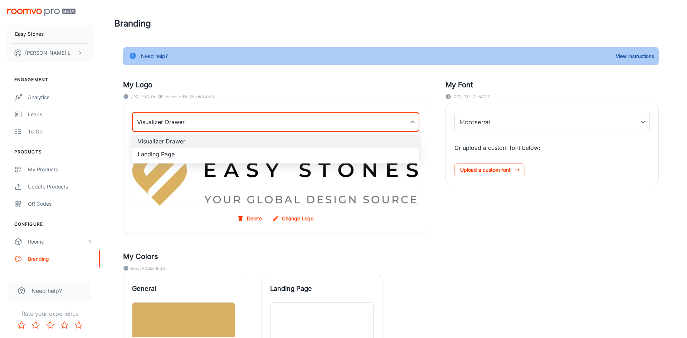
click at [279, 94] on div at bounding box center [343, 169] width 687 height 338
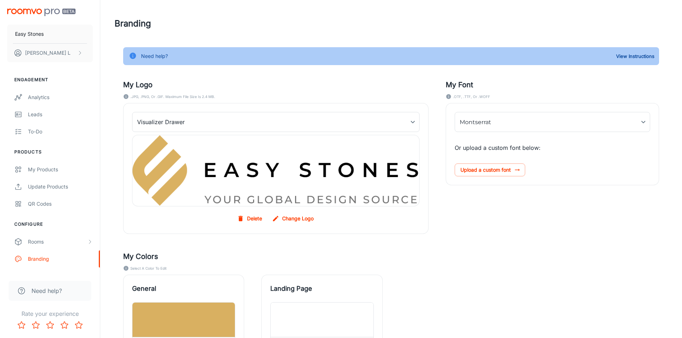
click at [279, 94] on div at bounding box center [341, 169] width 682 height 338
click at [502, 206] on div "My Font .OTF, .TTF, or .WOFF Montserrat Montserrat ​ Or upload a custom font be…" at bounding box center [544, 148] width 231 height 172
click at [476, 222] on div "My Font .OTF, .TTF, or .WOFF Montserrat Montserrat ​ Or upload a custom font be…" at bounding box center [544, 148] width 231 height 172
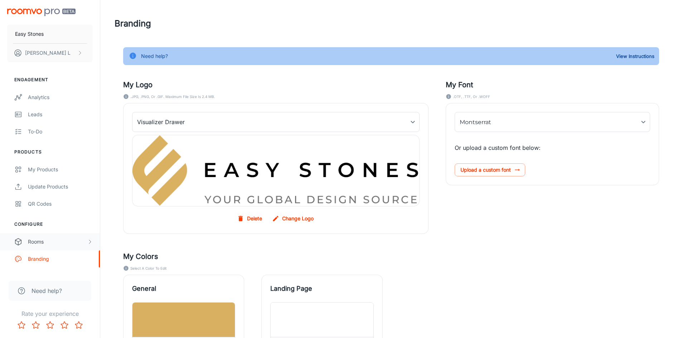
click at [55, 238] on div "Rooms" at bounding box center [57, 242] width 59 height 8
click at [289, 16] on div "Branding" at bounding box center [391, 23] width 553 height 19
click at [38, 63] on div "Easy Stones [PERSON_NAME]" at bounding box center [50, 34] width 100 height 68
click at [42, 60] on button "[PERSON_NAME]" at bounding box center [50, 53] width 86 height 19
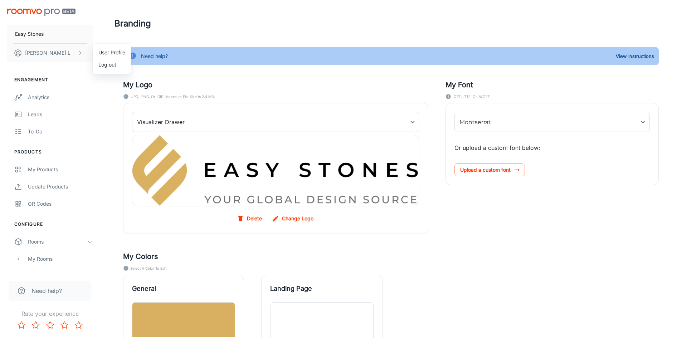
click at [39, 280] on div at bounding box center [343, 169] width 687 height 338
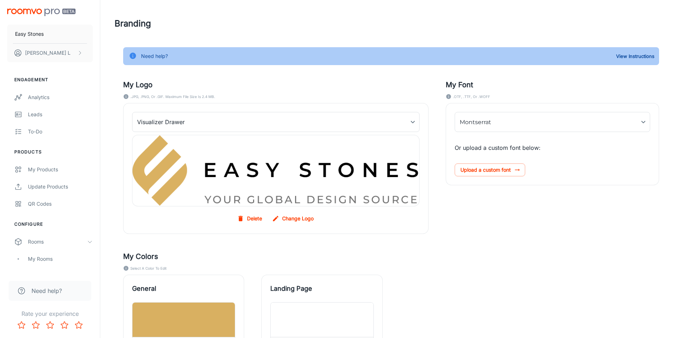
click at [31, 295] on div "Need help?" at bounding box center [50, 291] width 83 height 20
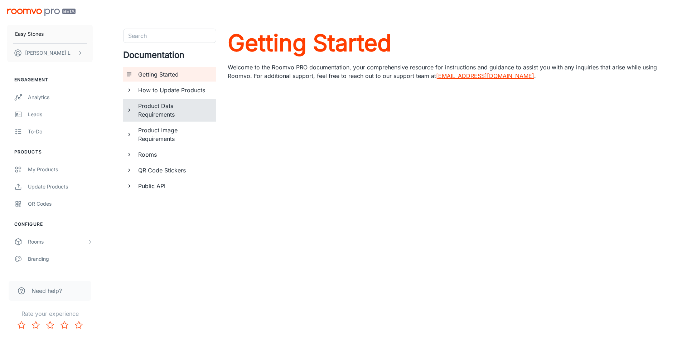
click at [173, 110] on h6 "Product Data Requirements" at bounding box center [174, 110] width 72 height 17
click at [159, 150] on h6 "Ways to Provide Product Data" at bounding box center [177, 150] width 66 height 17
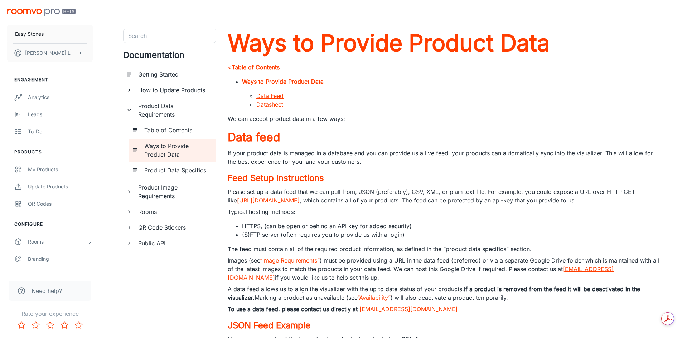
click at [436, 152] on p "If your product data is managed in a database and you can provide us a live fee…" at bounding box center [443, 157] width 431 height 17
click at [419, 160] on p "If your product data is managed in a database and you can provide us a live fee…" at bounding box center [443, 157] width 431 height 17
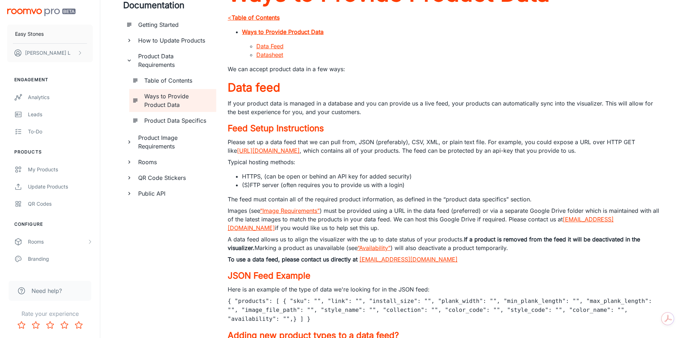
scroll to position [72, 0]
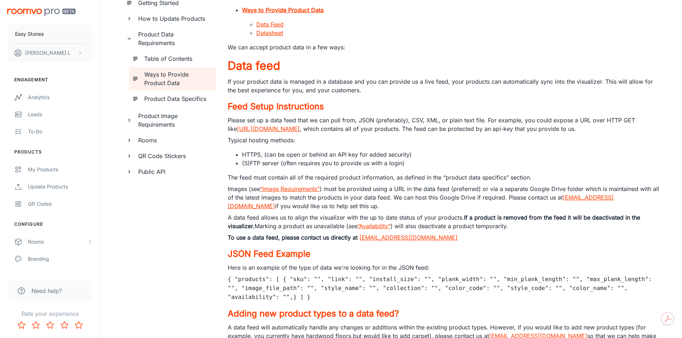
click at [438, 155] on li "HTTPS, (can be open or behind an API key for added security)" at bounding box center [450, 154] width 417 height 9
click at [439, 160] on li "(S)FTP server (often requires you to provide us with a login)" at bounding box center [450, 163] width 417 height 9
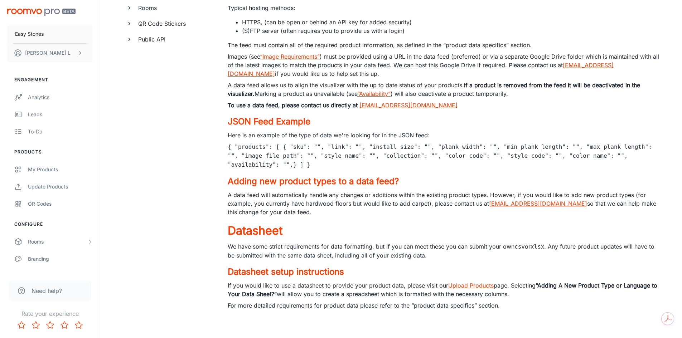
scroll to position [207, 0]
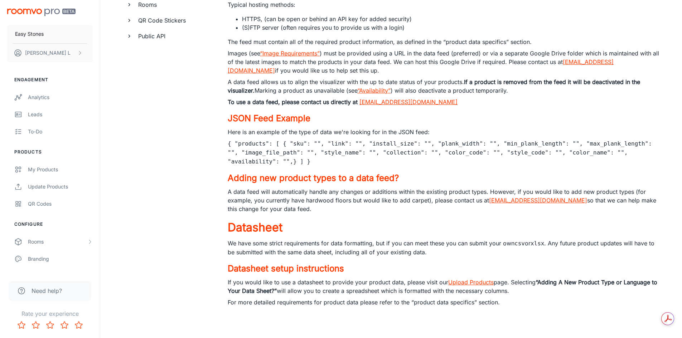
click at [569, 284] on strong "“Adding A New Product Type or Language to Your Data Sheet?”" at bounding box center [443, 287] width 430 height 16
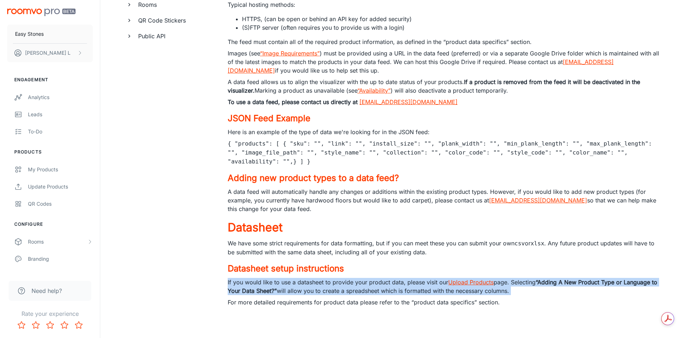
click at [569, 284] on strong "“Adding A New Product Type or Language to Your Data Sheet?”" at bounding box center [443, 287] width 430 height 16
click at [566, 284] on strong "“Adding A New Product Type or Language to Your Data Sheet?”" at bounding box center [443, 287] width 430 height 16
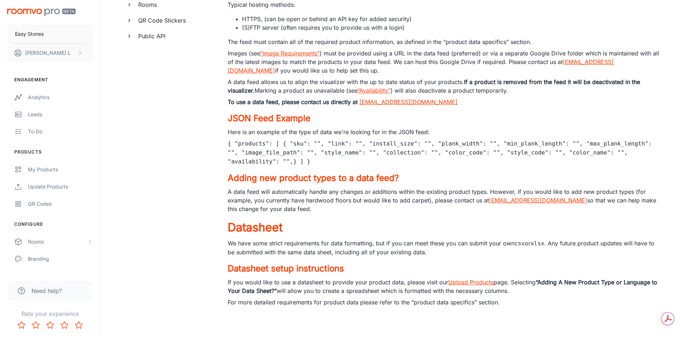
click at [313, 291] on p "If you would like to use a datasheet to provide your product data, please visit…" at bounding box center [443, 286] width 431 height 17
click at [40, 184] on div "Update Products" at bounding box center [60, 187] width 65 height 8
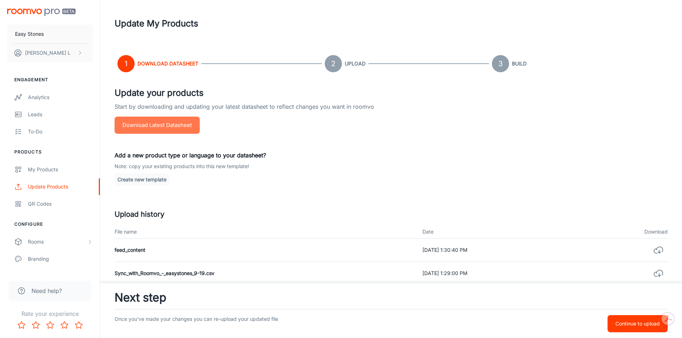
click at [167, 126] on button "Download Latest Datasheet" at bounding box center [157, 125] width 85 height 17
click at [622, 187] on div "Update your products Start by downloading and updating your latest datasheet to…" at bounding box center [391, 259] width 553 height 345
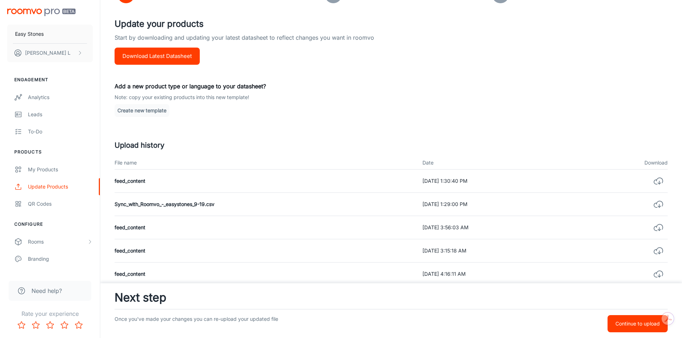
scroll to position [72, 0]
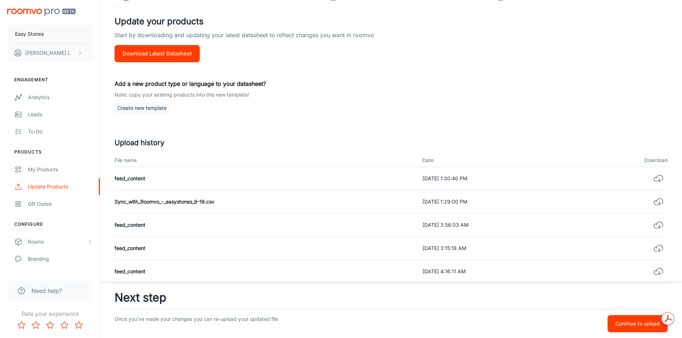
click at [535, 137] on div "Update your products Start by downloading and updating your latest datasheet to…" at bounding box center [391, 187] width 553 height 345
click at [496, 145] on h5 "Upload history" at bounding box center [391, 142] width 553 height 11
click at [630, 318] on button "Continue to upload" at bounding box center [638, 323] width 60 height 17
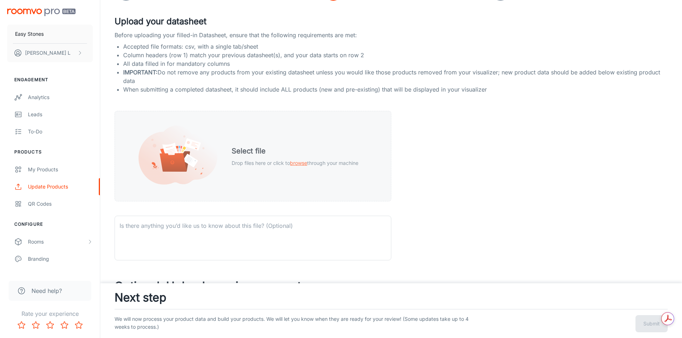
click at [281, 159] on div "Select file Drop files here or click to browse through your machine" at bounding box center [295, 156] width 144 height 39
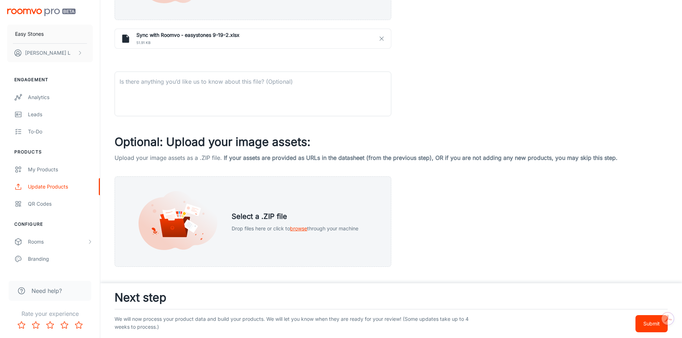
scroll to position [254, 0]
click at [649, 322] on p "Submit" at bounding box center [651, 324] width 16 height 8
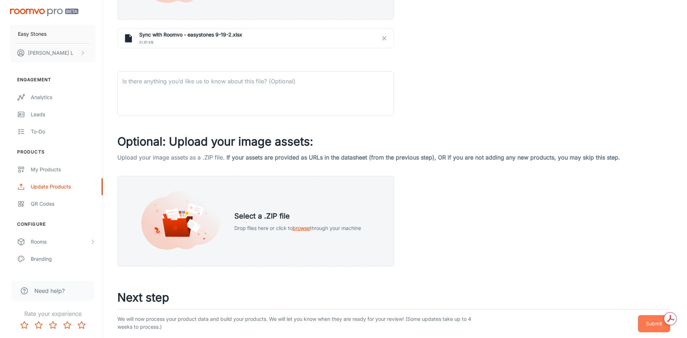
scroll to position [0, 0]
